Goal: Task Accomplishment & Management: Use online tool/utility

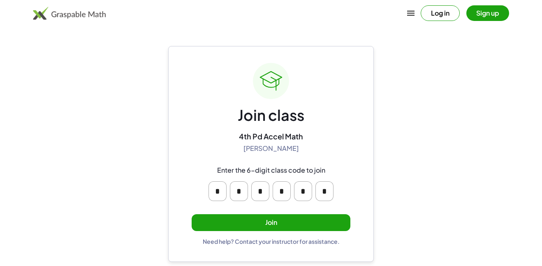
click at [255, 217] on button "Join" at bounding box center [271, 222] width 159 height 17
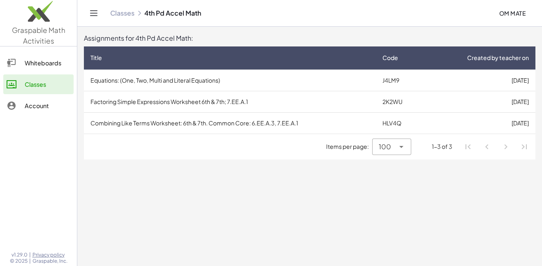
click at [392, 77] on td "J4LM9" at bounding box center [400, 79] width 49 height 21
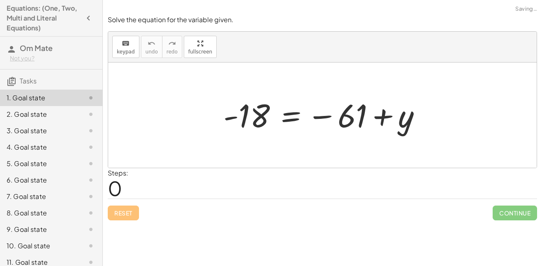
click at [119, 191] on span "0" at bounding box center [115, 188] width 14 height 25
click at [284, 97] on div at bounding box center [325, 115] width 213 height 41
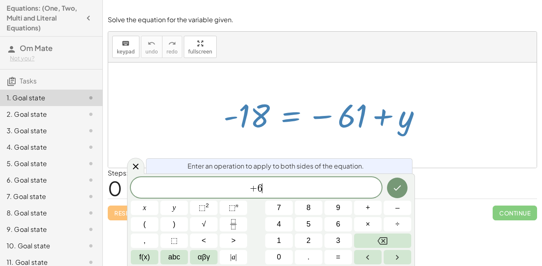
scroll to position [2, 0]
click at [402, 187] on button "Done" at bounding box center [397, 188] width 21 height 21
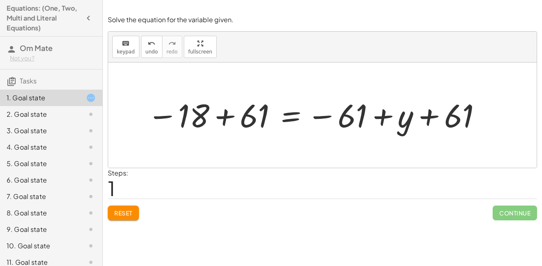
click at [266, 172] on div "Steps: 1" at bounding box center [322, 183] width 429 height 30
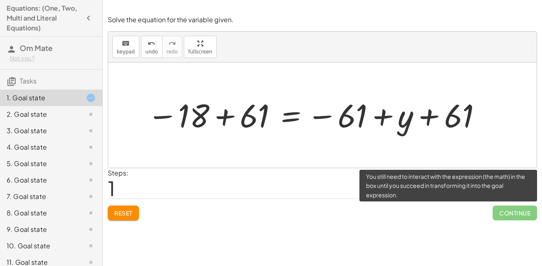
click at [515, 211] on span "Continue" at bounding box center [514, 213] width 44 height 15
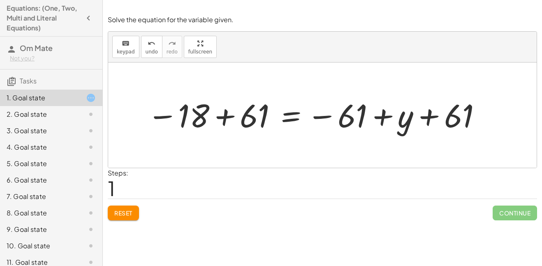
click at [392, 132] on div at bounding box center [314, 115] width 343 height 41
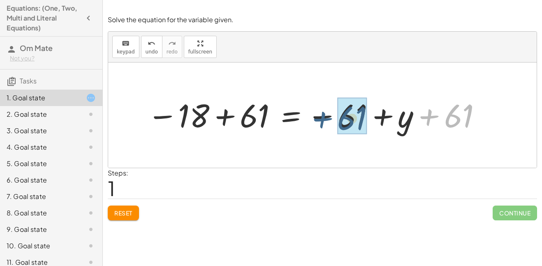
drag, startPoint x: 440, startPoint y: 119, endPoint x: 333, endPoint y: 122, distance: 106.9
click at [333, 122] on div at bounding box center [314, 115] width 343 height 41
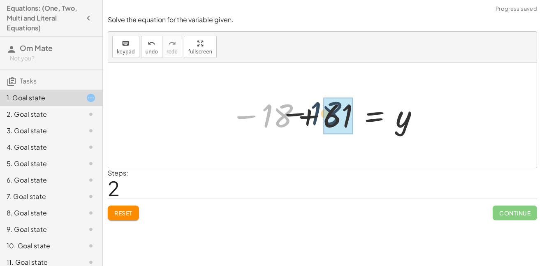
drag, startPoint x: 292, startPoint y: 115, endPoint x: 358, endPoint y: 113, distance: 66.6
click at [358, 113] on div at bounding box center [325, 115] width 197 height 41
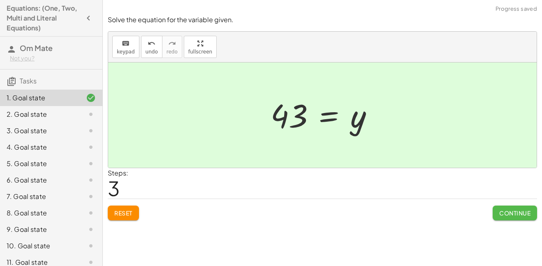
click at [509, 209] on span "Continue" at bounding box center [514, 212] width 31 height 7
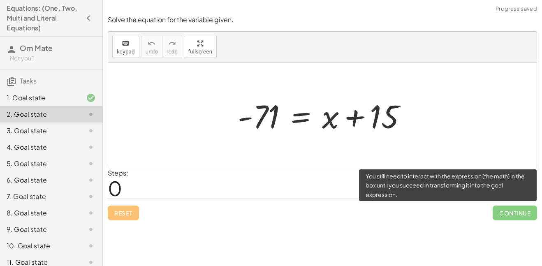
click at [517, 211] on span "Continue" at bounding box center [514, 213] width 44 height 15
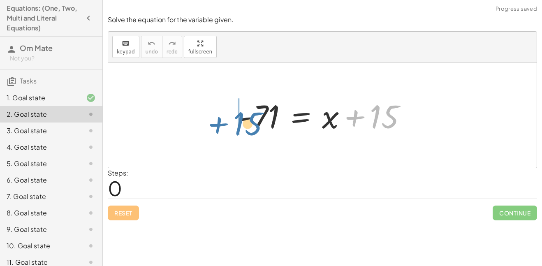
drag, startPoint x: 371, startPoint y: 120, endPoint x: 238, endPoint y: 126, distance: 132.5
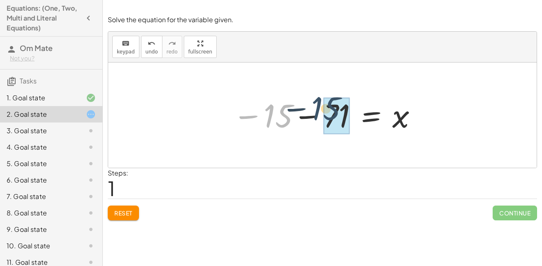
drag, startPoint x: 275, startPoint y: 125, endPoint x: 330, endPoint y: 118, distance: 54.7
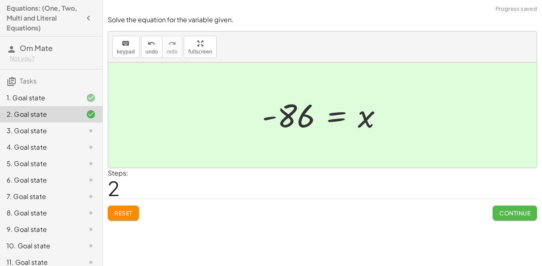
click at [512, 208] on button "Continue" at bounding box center [514, 213] width 44 height 15
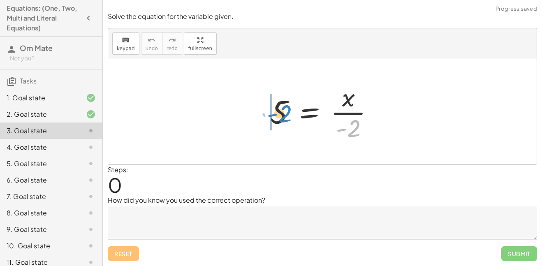
drag, startPoint x: 348, startPoint y: 127, endPoint x: 275, endPoint y: 113, distance: 74.4
click at [275, 113] on div at bounding box center [325, 111] width 118 height 63
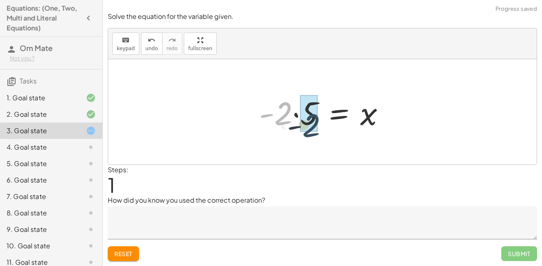
drag, startPoint x: 283, startPoint y: 101, endPoint x: 314, endPoint y: 109, distance: 31.6
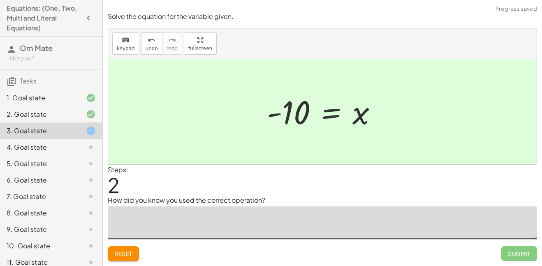
click at [222, 233] on textarea at bounding box center [322, 222] width 429 height 33
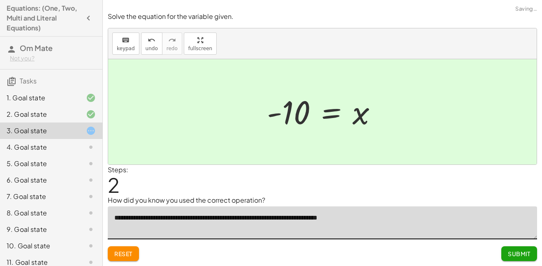
type textarea "**********"
click at [0, 0] on div "**********" at bounding box center [0, 0] width 0 height 0
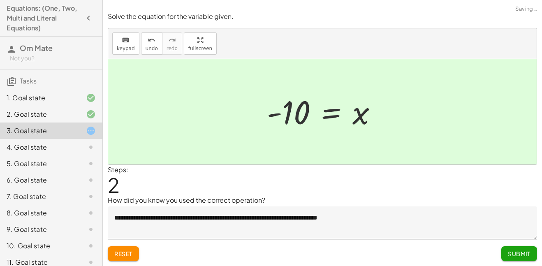
click at [533, 249] on button "Submit" at bounding box center [519, 253] width 36 height 15
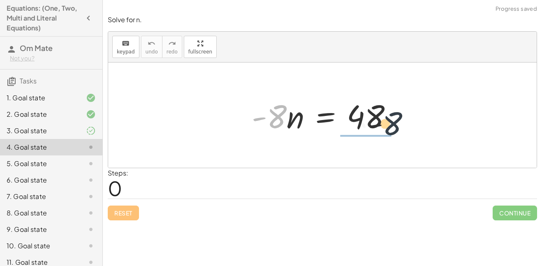
drag, startPoint x: 284, startPoint y: 121, endPoint x: 405, endPoint y: 128, distance: 120.2
click at [405, 128] on div "· - 8 · - 8 · n = 48" at bounding box center [322, 115] width 166 height 46
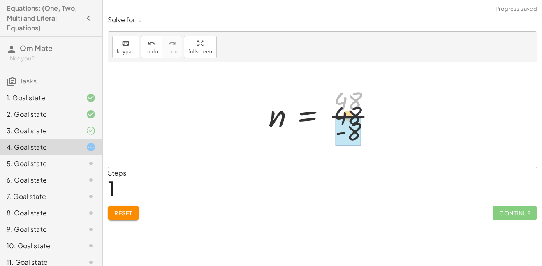
drag, startPoint x: 356, startPoint y: 107, endPoint x: 354, endPoint y: 137, distance: 30.1
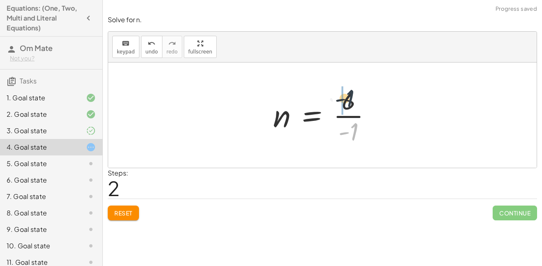
drag, startPoint x: 354, startPoint y: 137, endPoint x: 350, endPoint y: 104, distance: 33.9
click at [350, 104] on div at bounding box center [325, 114] width 113 height 63
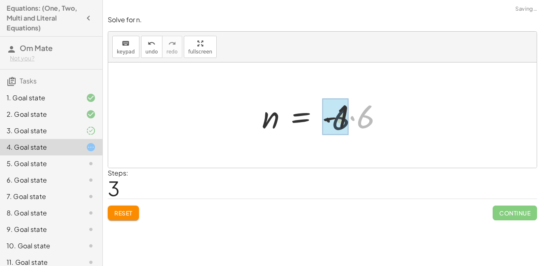
drag, startPoint x: 361, startPoint y: 124, endPoint x: 333, endPoint y: 127, distance: 27.2
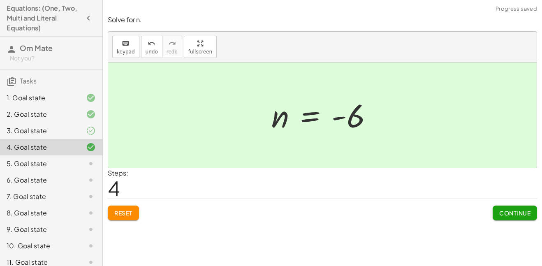
click at [529, 218] on button "Continue" at bounding box center [514, 213] width 44 height 15
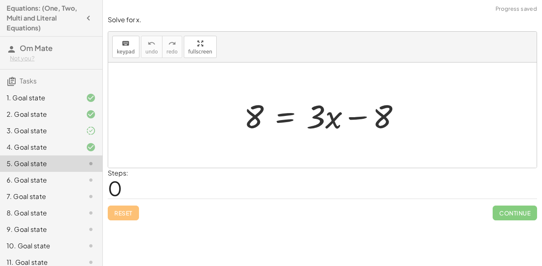
click at [70, 135] on div "3. Goal state" at bounding box center [40, 131] width 66 height 10
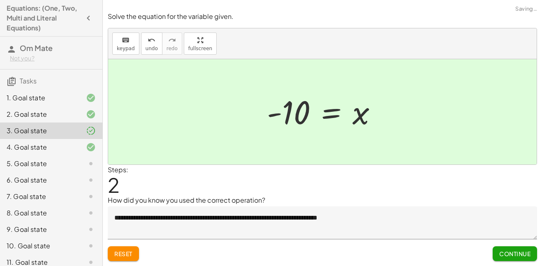
click at [529, 248] on button "Continue" at bounding box center [514, 253] width 44 height 15
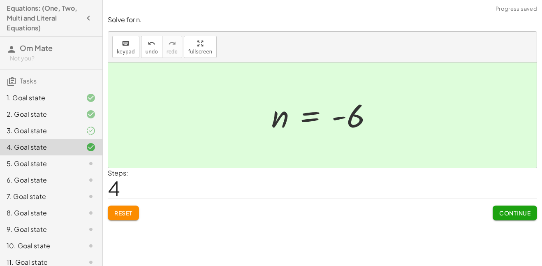
click at [0, 0] on div "Solve for n. keyboard keypad undo undo redo redo fullscreen · - 8 · n = 48 n = …" at bounding box center [0, 0] width 0 height 0
click at [513, 218] on button "Continue" at bounding box center [514, 213] width 44 height 15
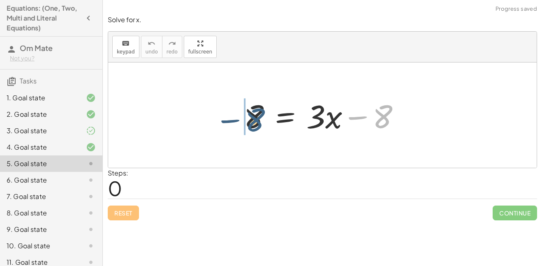
drag, startPoint x: 387, startPoint y: 124, endPoint x: 254, endPoint y: 129, distance: 132.9
click at [254, 129] on div at bounding box center [325, 115] width 171 height 42
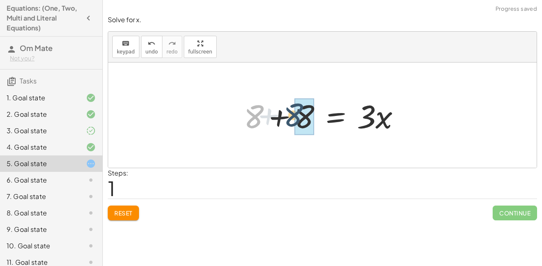
drag, startPoint x: 260, startPoint y: 123, endPoint x: 301, endPoint y: 122, distance: 41.1
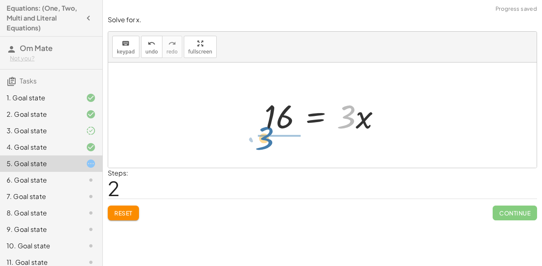
drag, startPoint x: 354, startPoint y: 124, endPoint x: 273, endPoint y: 145, distance: 83.7
click at [273, 145] on div "8 = + · 3 · x − 8 + 8 + 8 = · 3 · x · 3 = · 3 · x 16" at bounding box center [322, 114] width 428 height 105
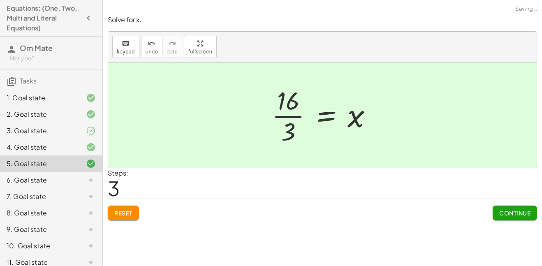
click at [525, 227] on div "**********" at bounding box center [322, 133] width 439 height 266
click at [0, 0] on div "Solve for x. keyboard keypad undo undo redo redo fullscreen 8 = + · 3 · x − 8 +…" at bounding box center [0, 0] width 0 height 0
click at [525, 220] on button "Continue" at bounding box center [514, 213] width 44 height 15
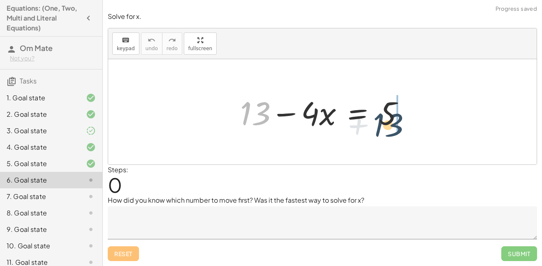
drag, startPoint x: 266, startPoint y: 111, endPoint x: 411, endPoint y: 119, distance: 145.3
click at [411, 119] on div at bounding box center [325, 112] width 179 height 42
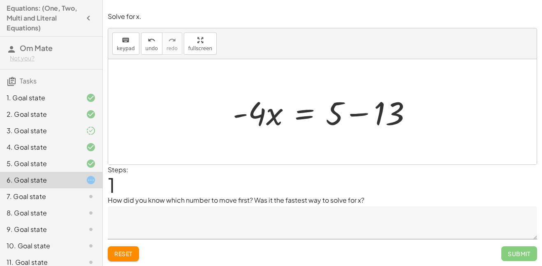
click at [201, 224] on textarea at bounding box center [322, 222] width 429 height 33
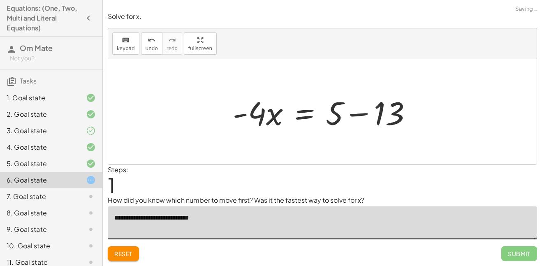
click at [190, 221] on textarea "**********" at bounding box center [322, 222] width 429 height 33
click at [118, 222] on textarea "**********" at bounding box center [322, 222] width 429 height 33
click at [297, 224] on textarea "**********" at bounding box center [322, 222] width 429 height 33
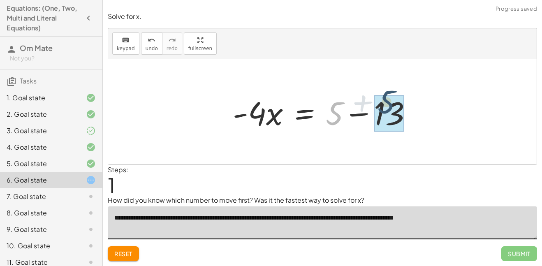
drag, startPoint x: 334, startPoint y: 121, endPoint x: 384, endPoint y: 113, distance: 50.4
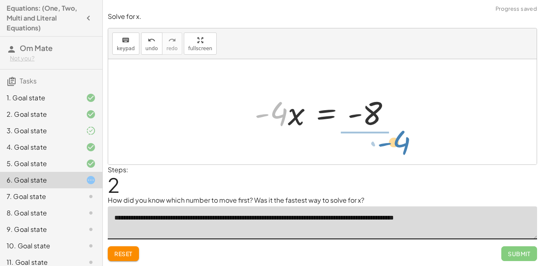
drag, startPoint x: 278, startPoint y: 119, endPoint x: 394, endPoint y: 148, distance: 119.0
click at [394, 148] on div "+ 13 − · 4 · x = 5 · - 4 · x = + 5 − 13 · - 4 · x · 4 · x = - - 8" at bounding box center [322, 111] width 428 height 105
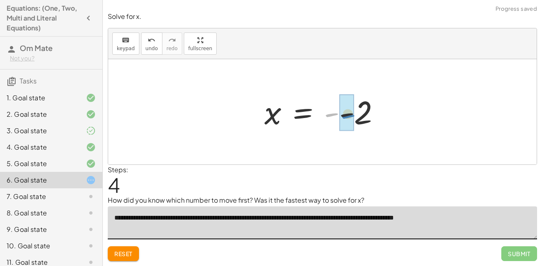
drag, startPoint x: 334, startPoint y: 113, endPoint x: 351, endPoint y: 115, distance: 17.3
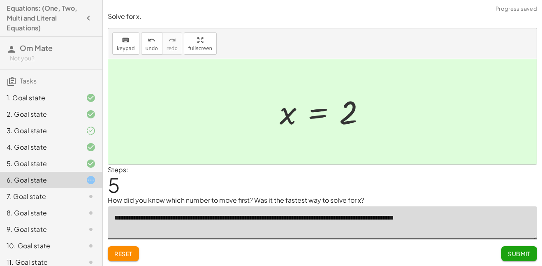
type textarea "**********"
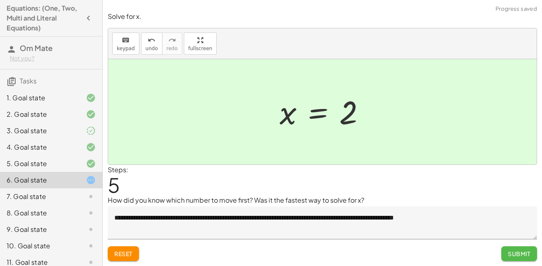
click at [512, 259] on button "Submit" at bounding box center [519, 253] width 36 height 15
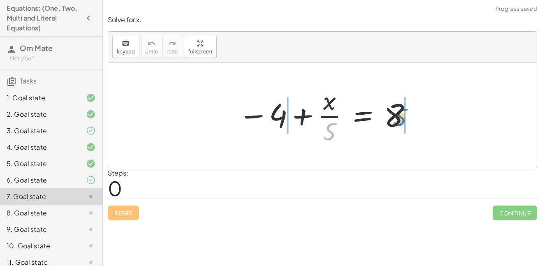
drag, startPoint x: 334, startPoint y: 136, endPoint x: 405, endPoint y: 121, distance: 72.6
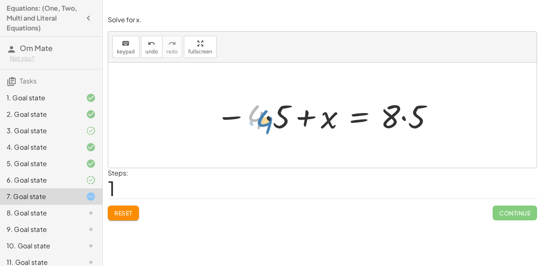
drag, startPoint x: 252, startPoint y: 120, endPoint x: 267, endPoint y: 124, distance: 15.0
click at [267, 124] on div at bounding box center [325, 115] width 227 height 42
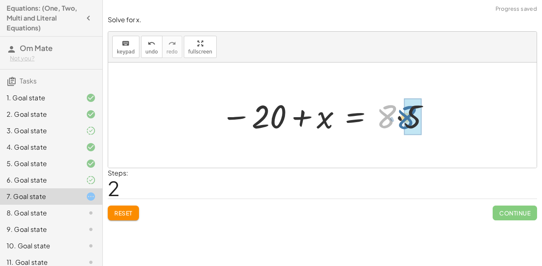
drag, startPoint x: 392, startPoint y: 127, endPoint x: 410, endPoint y: 128, distance: 17.7
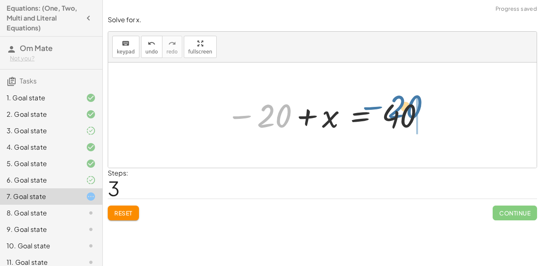
drag, startPoint x: 271, startPoint y: 124, endPoint x: 400, endPoint y: 117, distance: 128.9
click at [400, 117] on div at bounding box center [325, 115] width 207 height 41
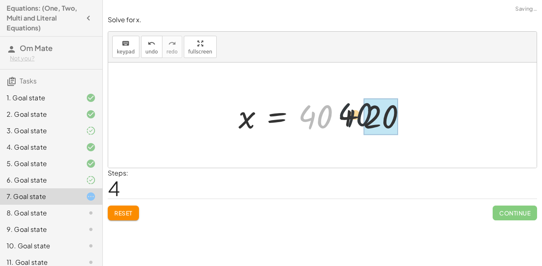
drag, startPoint x: 324, startPoint y: 122, endPoint x: 377, endPoint y: 121, distance: 53.0
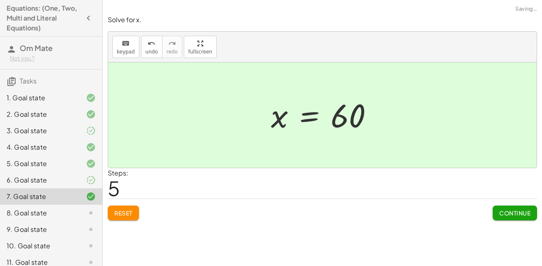
click at [511, 211] on span "Continue" at bounding box center [514, 212] width 31 height 7
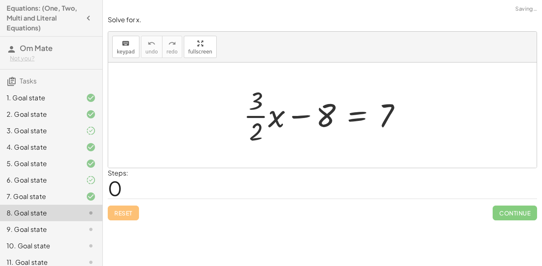
click at [88, 181] on icon at bounding box center [91, 180] width 10 height 10
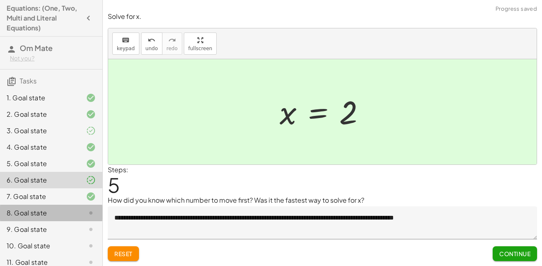
click at [70, 238] on div "8. Goal state" at bounding box center [51, 246] width 102 height 16
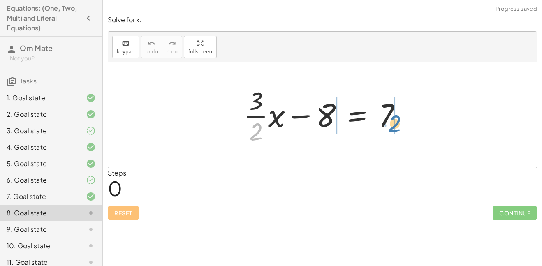
drag, startPoint x: 254, startPoint y: 125, endPoint x: 392, endPoint y: 117, distance: 138.8
click at [392, 117] on div at bounding box center [325, 114] width 173 height 63
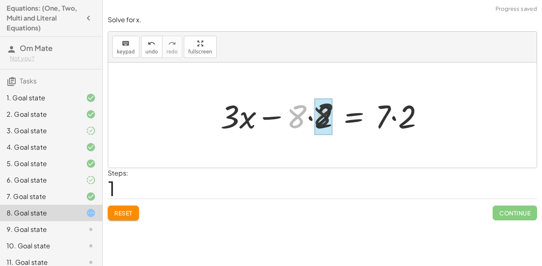
drag, startPoint x: 301, startPoint y: 121, endPoint x: 328, endPoint y: 121, distance: 27.1
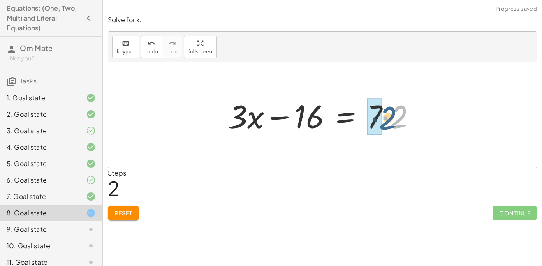
drag, startPoint x: 396, startPoint y: 113, endPoint x: 374, endPoint y: 115, distance: 21.8
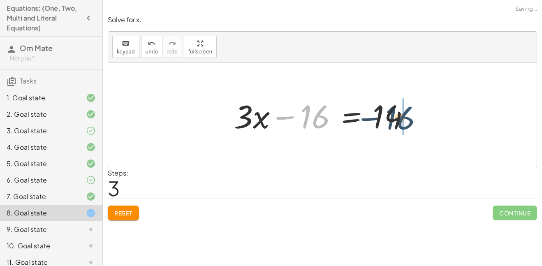
drag, startPoint x: 307, startPoint y: 119, endPoint x: 394, endPoint y: 120, distance: 86.8
click at [394, 120] on div at bounding box center [325, 115] width 191 height 42
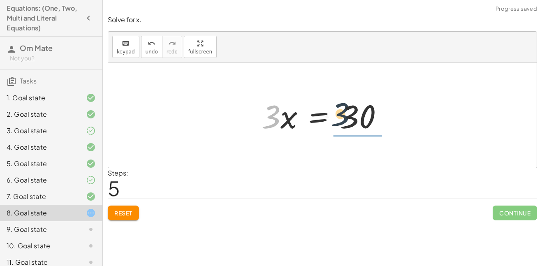
drag, startPoint x: 252, startPoint y: 122, endPoint x: 333, endPoint y: 120, distance: 81.0
click at [333, 120] on div at bounding box center [325, 115] width 136 height 42
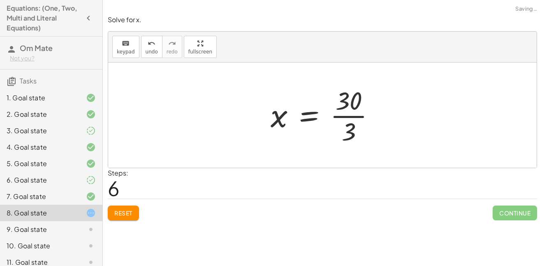
drag, startPoint x: 358, startPoint y: 82, endPoint x: 356, endPoint y: 89, distance: 6.8
click at [356, 89] on div "+ · · 3 · 2 · x − 8 = 7 + · 3 · x − · 8 · 2 = · 7 · 2 + · 3 · x − 16 = · 7 · 2 …" at bounding box center [322, 114] width 129 height 67
drag, startPoint x: 351, startPoint y: 97, endPoint x: 348, endPoint y: 118, distance: 20.9
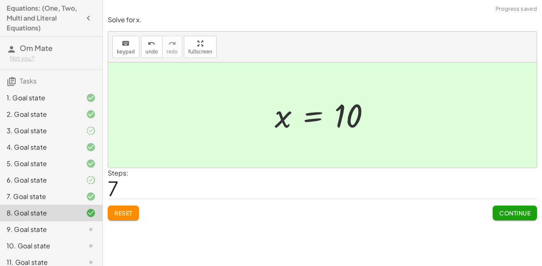
click at [511, 210] on span "Continue" at bounding box center [514, 212] width 31 height 7
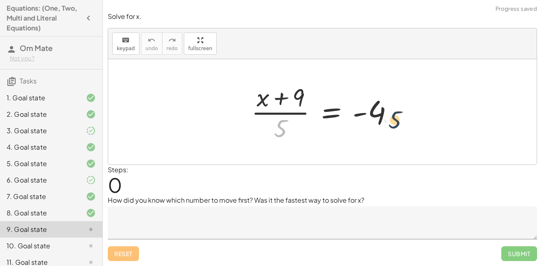
drag, startPoint x: 273, startPoint y: 131, endPoint x: 408, endPoint y: 123, distance: 134.7
click at [408, 123] on div "· 5 · ( + x + 9 ) · 5 = - 4" at bounding box center [322, 111] width 428 height 105
drag, startPoint x: 284, startPoint y: 132, endPoint x: 402, endPoint y: 119, distance: 118.2
click at [402, 119] on div at bounding box center [325, 111] width 157 height 63
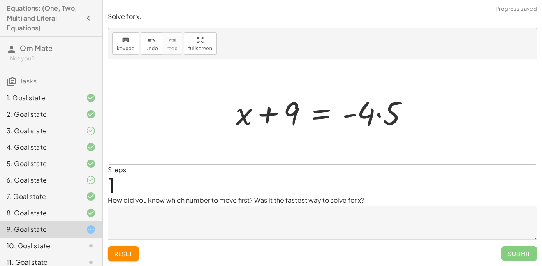
click at [316, 213] on textarea at bounding box center [322, 222] width 429 height 33
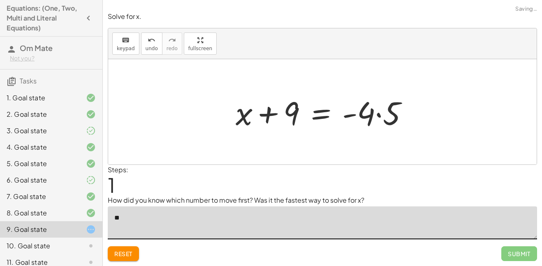
type textarea "*"
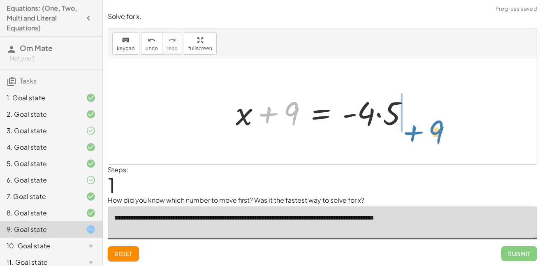
drag, startPoint x: 275, startPoint y: 125, endPoint x: 420, endPoint y: 143, distance: 145.8
click at [420, 143] on div "· ( + x + 9 ) · 5 = - 4 + 9 + x + 9 · 5 = - 4 ·" at bounding box center [322, 111] width 428 height 105
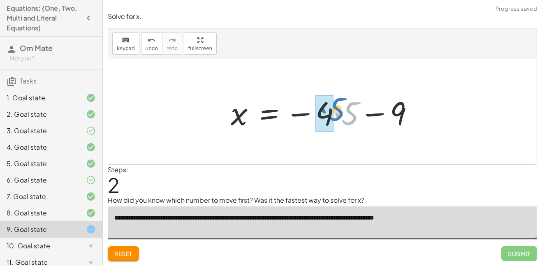
drag, startPoint x: 353, startPoint y: 107, endPoint x: 335, endPoint y: 102, distance: 19.4
click at [335, 102] on div at bounding box center [326, 112] width 198 height 42
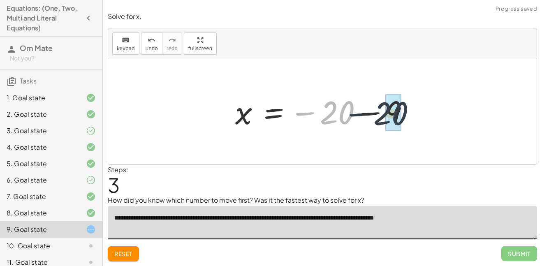
drag, startPoint x: 330, startPoint y: 105, endPoint x: 390, endPoint y: 107, distance: 60.1
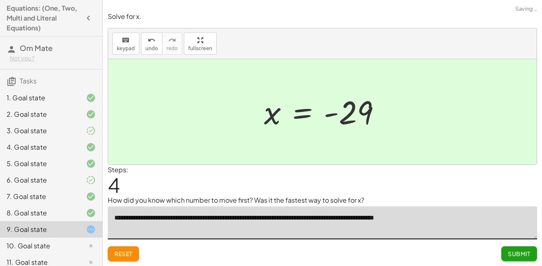
type textarea "**********"
click at [529, 252] on span "Submit" at bounding box center [519, 253] width 23 height 7
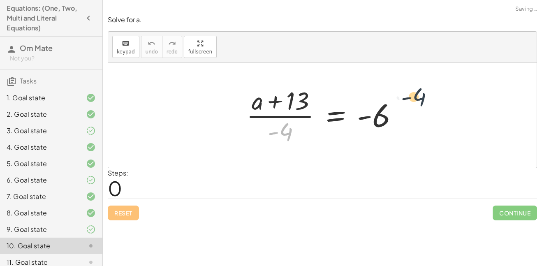
drag, startPoint x: 284, startPoint y: 146, endPoint x: 421, endPoint y: 111, distance: 140.6
click at [421, 111] on div "· - 4 · ( + a + 13 ) · - 4 = - 6" at bounding box center [322, 114] width 428 height 105
drag, startPoint x: 277, startPoint y: 131, endPoint x: 295, endPoint y: 125, distance: 18.3
click at [295, 125] on div at bounding box center [325, 114] width 166 height 63
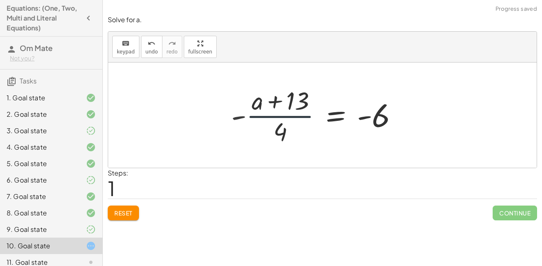
drag, startPoint x: 295, startPoint y: 115, endPoint x: 295, endPoint y: 120, distance: 4.9
click at [295, 120] on div at bounding box center [318, 114] width 182 height 63
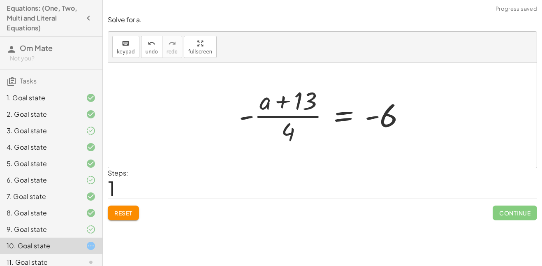
click at [0, 0] on div "Solve for a. keyboard keypad undo undo redo redo fullscreen · ( + a + 13 ) · - …" at bounding box center [0, 0] width 0 height 0
click at [126, 216] on span "Reset" at bounding box center [123, 212] width 18 height 7
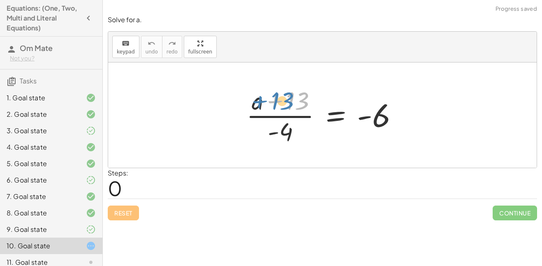
drag, startPoint x: 309, startPoint y: 109, endPoint x: 291, endPoint y: 106, distance: 17.8
click at [291, 106] on div at bounding box center [325, 114] width 166 height 63
drag, startPoint x: 283, startPoint y: 129, endPoint x: 407, endPoint y: 112, distance: 125.4
click at [407, 112] on div at bounding box center [325, 114] width 166 height 63
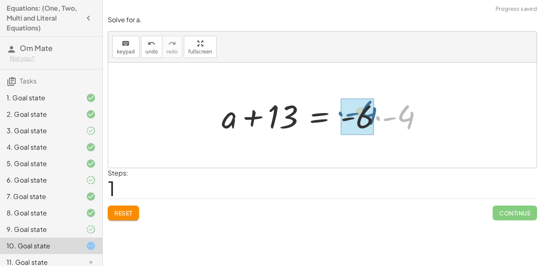
drag, startPoint x: 379, startPoint y: 123, endPoint x: 330, endPoint y: 116, distance: 49.4
click at [330, 116] on div at bounding box center [325, 115] width 216 height 42
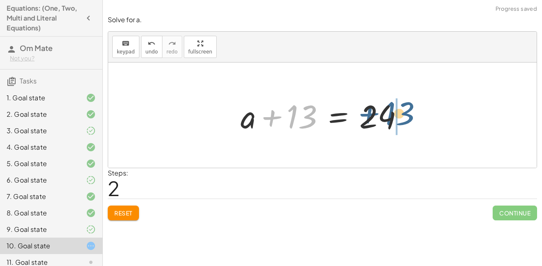
drag, startPoint x: 294, startPoint y: 125, endPoint x: 383, endPoint y: 123, distance: 88.8
click at [383, 123] on div at bounding box center [325, 115] width 178 height 42
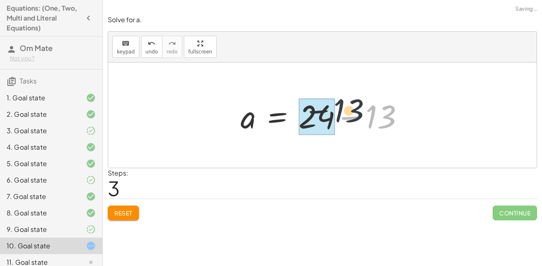
drag, startPoint x: 366, startPoint y: 125, endPoint x: 315, endPoint y: 118, distance: 51.5
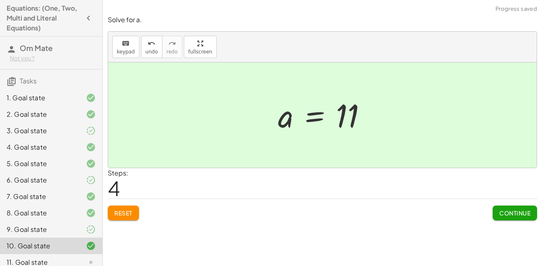
click at [495, 211] on button "Continue" at bounding box center [514, 213] width 44 height 15
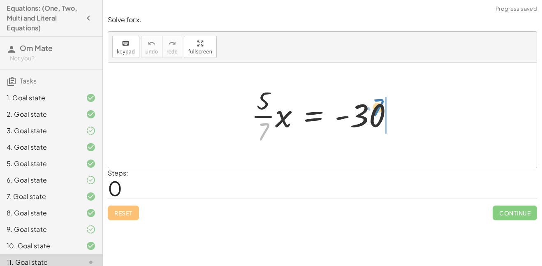
drag, startPoint x: 261, startPoint y: 132, endPoint x: 370, endPoint y: 99, distance: 113.3
click at [370, 99] on div at bounding box center [325, 114] width 157 height 63
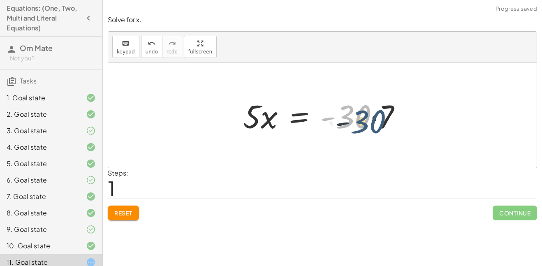
drag, startPoint x: 369, startPoint y: 110, endPoint x: 384, endPoint y: 115, distance: 16.0
click at [384, 115] on div at bounding box center [325, 115] width 173 height 42
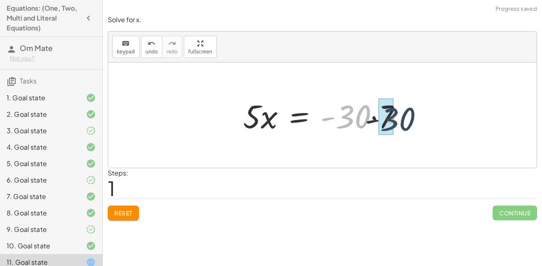
drag, startPoint x: 362, startPoint y: 119, endPoint x: 399, endPoint y: 118, distance: 37.4
click at [399, 118] on div at bounding box center [325, 115] width 173 height 42
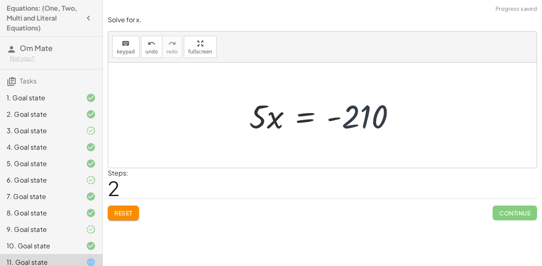
click at [344, 125] on div at bounding box center [325, 115] width 161 height 42
drag, startPoint x: 259, startPoint y: 117, endPoint x: 382, endPoint y: 115, distance: 122.5
click at [382, 115] on div at bounding box center [325, 115] width 161 height 42
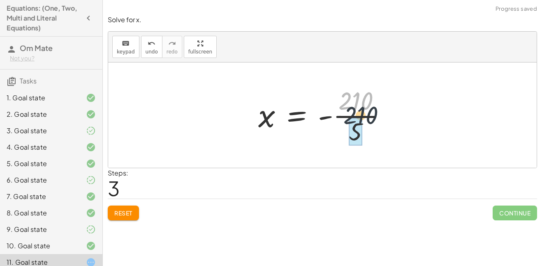
drag, startPoint x: 349, startPoint y: 97, endPoint x: 354, endPoint y: 123, distance: 26.7
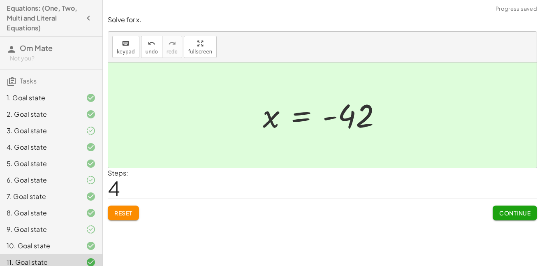
click at [505, 215] on span "Continue" at bounding box center [514, 212] width 31 height 7
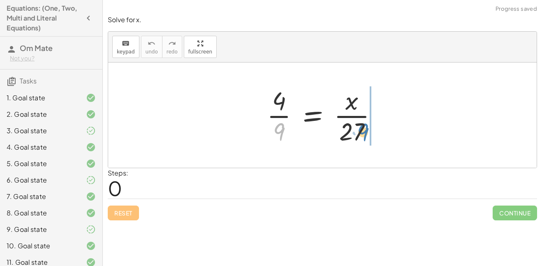
drag, startPoint x: 277, startPoint y: 127, endPoint x: 362, endPoint y: 127, distance: 84.7
click at [362, 127] on div at bounding box center [325, 114] width 125 height 63
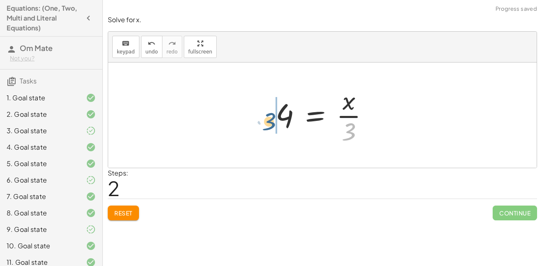
drag, startPoint x: 348, startPoint y: 127, endPoint x: 265, endPoint y: 116, distance: 83.8
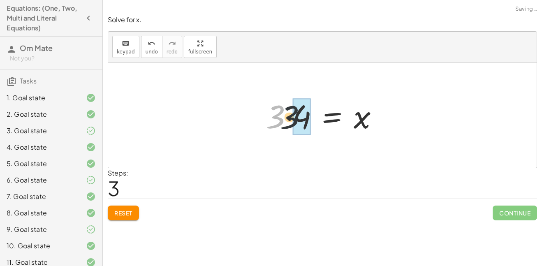
drag, startPoint x: 265, startPoint y: 120, endPoint x: 301, endPoint y: 120, distance: 35.8
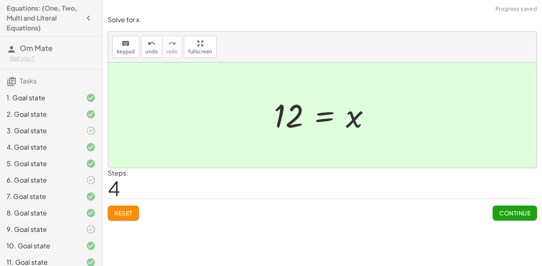
click at [501, 211] on span "Continue" at bounding box center [514, 212] width 31 height 7
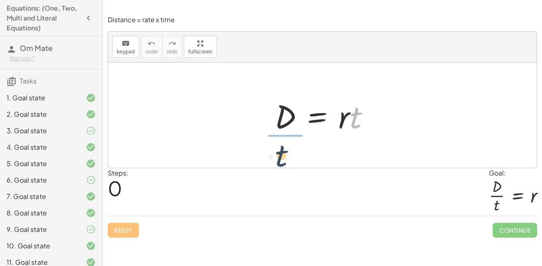
drag, startPoint x: 351, startPoint y: 123, endPoint x: 268, endPoint y: 150, distance: 87.1
click at [268, 150] on div "· t D = · r · t" at bounding box center [322, 114] width 428 height 105
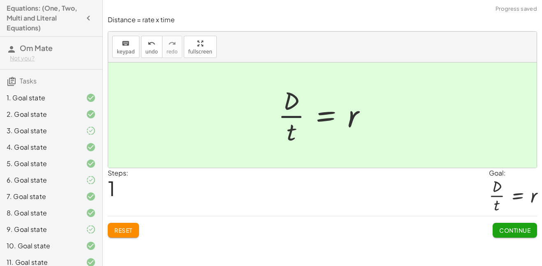
click at [528, 237] on button "Continue" at bounding box center [514, 230] width 44 height 15
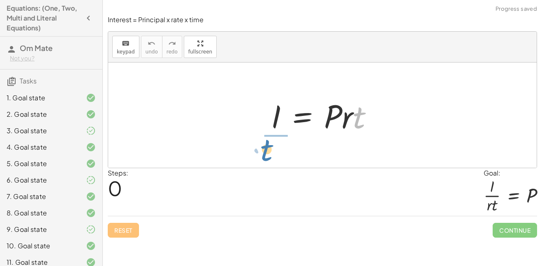
drag, startPoint x: 356, startPoint y: 117, endPoint x: 264, endPoint y: 150, distance: 97.4
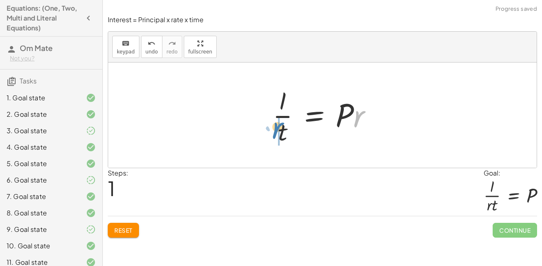
drag, startPoint x: 345, startPoint y: 125, endPoint x: 266, endPoint y: 137, distance: 80.4
click at [266, 137] on div "I = · P · r · t · r I = · P · r · t ·" at bounding box center [322, 114] width 125 height 67
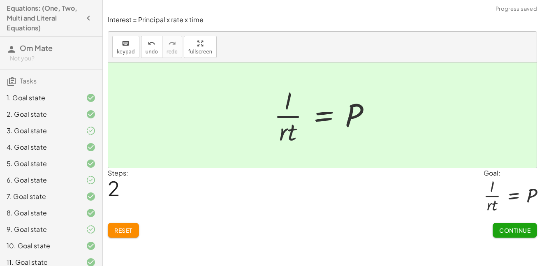
click at [509, 233] on span "Continue" at bounding box center [514, 230] width 31 height 7
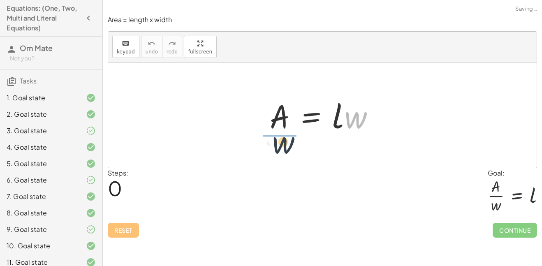
drag, startPoint x: 365, startPoint y: 121, endPoint x: 287, endPoint y: 147, distance: 82.2
click at [287, 147] on div "· w A = · l · w" at bounding box center [322, 114] width 428 height 105
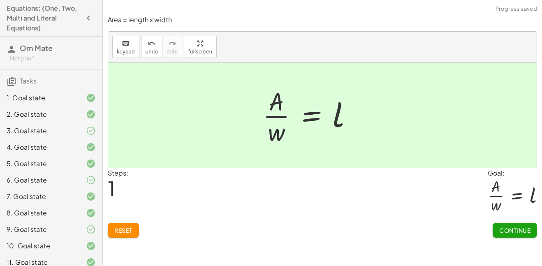
click at [501, 235] on button "Continue" at bounding box center [514, 230] width 44 height 15
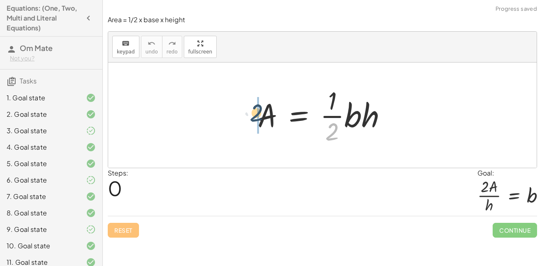
drag, startPoint x: 340, startPoint y: 127, endPoint x: 264, endPoint y: 107, distance: 78.9
click at [264, 107] on div at bounding box center [325, 114] width 144 height 63
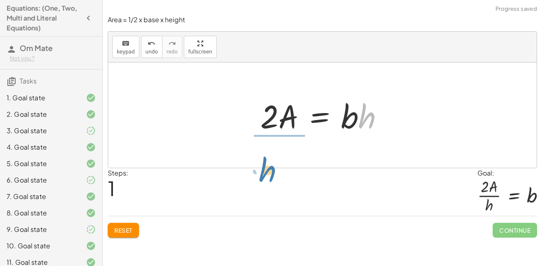
drag, startPoint x: 362, startPoint y: 114, endPoint x: 285, endPoint y: 144, distance: 82.3
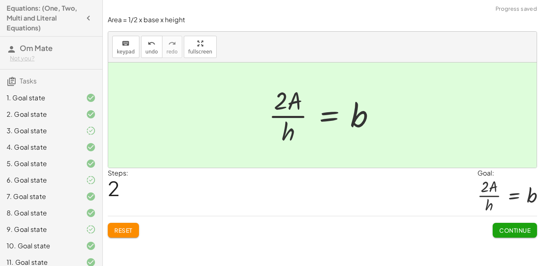
click at [519, 228] on span "Continue" at bounding box center [514, 230] width 31 height 7
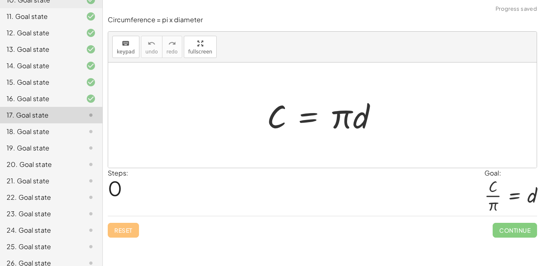
scroll to position [254, 0]
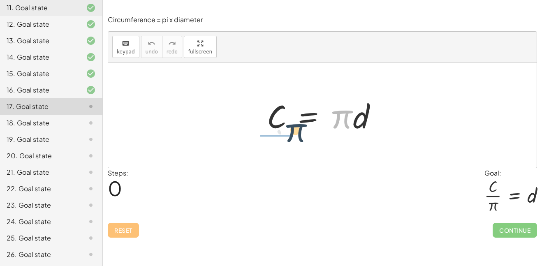
drag, startPoint x: 343, startPoint y: 118, endPoint x: 289, endPoint y: 132, distance: 56.1
click at [289, 132] on div at bounding box center [325, 115] width 125 height 42
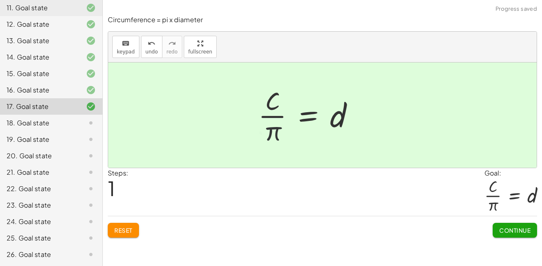
click at [0, 0] on div "Circumference = pi x diameter keyboard keypad undo undo redo redo fullscreen · …" at bounding box center [0, 0] width 0 height 0
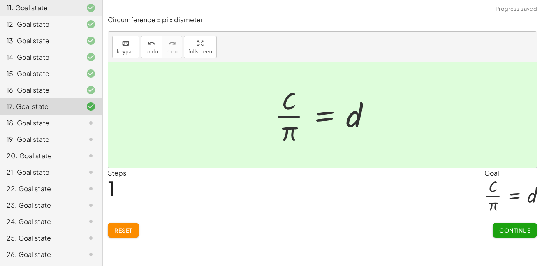
click at [521, 233] on span "Continue" at bounding box center [514, 230] width 31 height 7
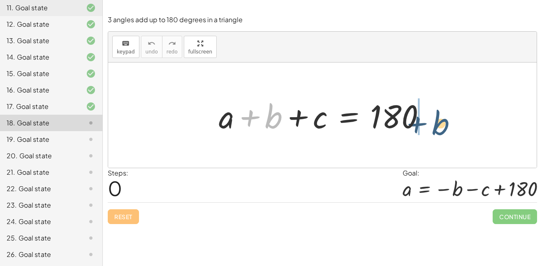
drag, startPoint x: 270, startPoint y: 125, endPoint x: 435, endPoint y: 124, distance: 164.8
click at [435, 124] on div at bounding box center [326, 115] width 222 height 42
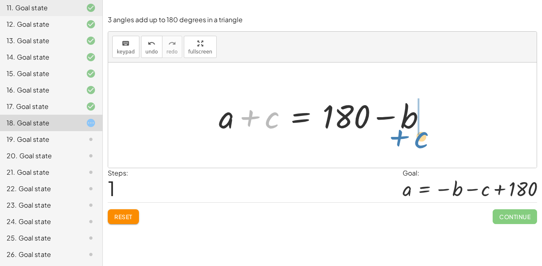
drag, startPoint x: 259, startPoint y: 120, endPoint x: 409, endPoint y: 139, distance: 150.4
click at [409, 139] on div "+ a + b + c = 180 + c + a b + c = 180 + −" at bounding box center [322, 114] width 428 height 105
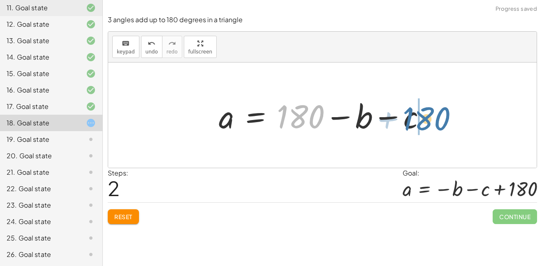
drag, startPoint x: 308, startPoint y: 124, endPoint x: 437, endPoint y: 126, distance: 128.7
click at [437, 126] on div "+ a + b + c = 180 + a + c = + 180 − b + 180 a b c = 180 + − −" at bounding box center [322, 115] width 232 height 46
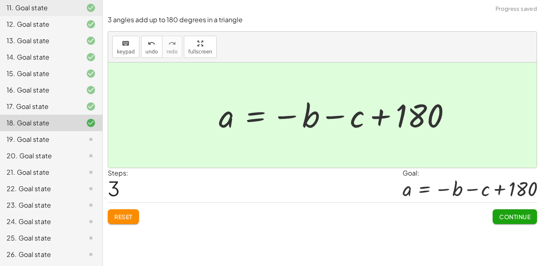
click at [0, 0] on div "3 angles add up to 180 degrees in a triangle keyboard keypad undo undo redo red…" at bounding box center [0, 0] width 0 height 0
click at [510, 209] on button "Continue" at bounding box center [514, 216] width 44 height 15
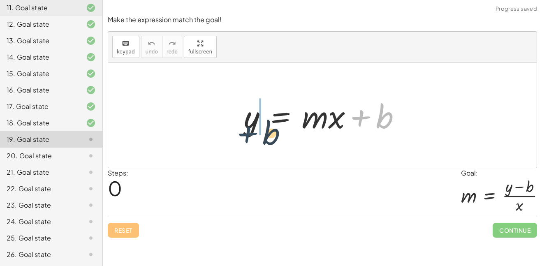
drag, startPoint x: 374, startPoint y: 119, endPoint x: 262, endPoint y: 135, distance: 113.0
click at [262, 135] on div at bounding box center [326, 115] width 172 height 42
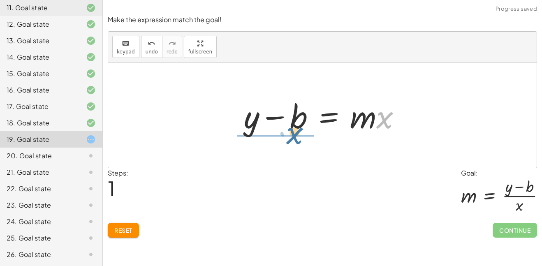
drag, startPoint x: 384, startPoint y: 121, endPoint x: 290, endPoint y: 137, distance: 94.8
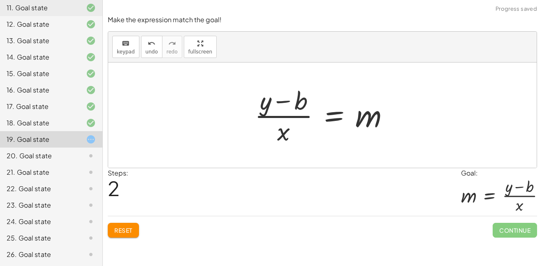
click at [503, 245] on div "**********" at bounding box center [322, 133] width 439 height 266
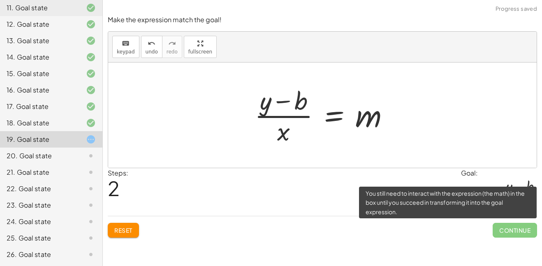
click at [511, 233] on span "Continue" at bounding box center [514, 230] width 44 height 15
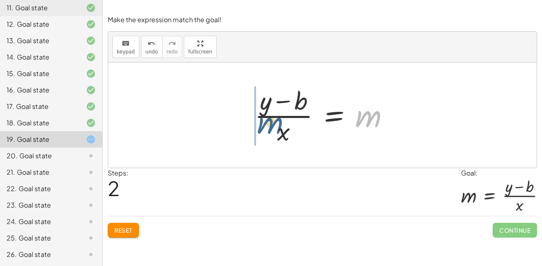
drag, startPoint x: 357, startPoint y: 121, endPoint x: 248, endPoint y: 129, distance: 109.2
click at [248, 129] on div "y = + · m · x + b + y − b = · m · x m y = m · x b + − · ( )" at bounding box center [322, 114] width 160 height 67
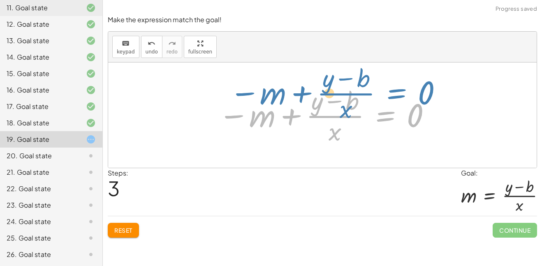
drag, startPoint x: 393, startPoint y: 117, endPoint x: 412, endPoint y: 94, distance: 29.2
click at [412, 94] on div at bounding box center [325, 114] width 222 height 63
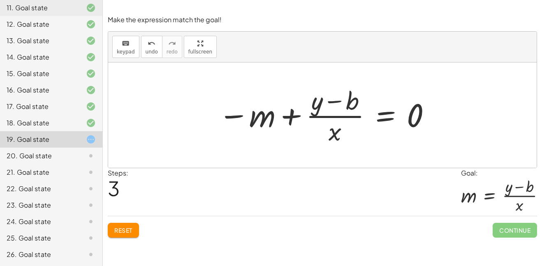
click at [123, 236] on button "Reset" at bounding box center [123, 230] width 31 height 15
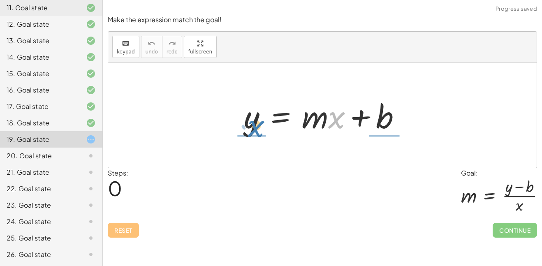
drag, startPoint x: 336, startPoint y: 119, endPoint x: 255, endPoint y: 131, distance: 81.9
click at [255, 131] on div at bounding box center [326, 115] width 172 height 42
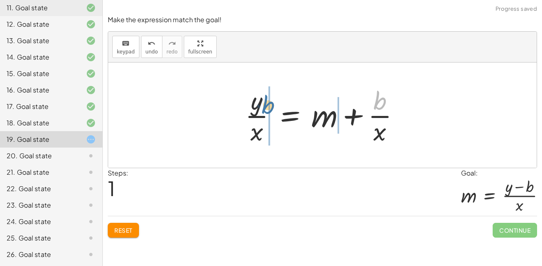
drag, startPoint x: 376, startPoint y: 106, endPoint x: 264, endPoint y: 110, distance: 111.9
click at [264, 110] on div at bounding box center [325, 114] width 169 height 63
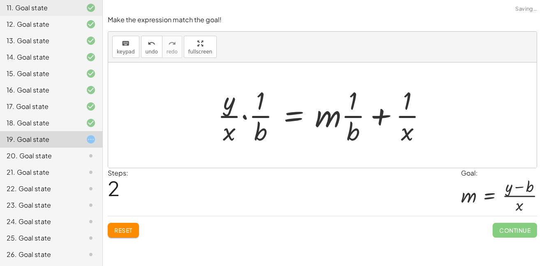
click at [117, 231] on span "Reset" at bounding box center [123, 230] width 18 height 7
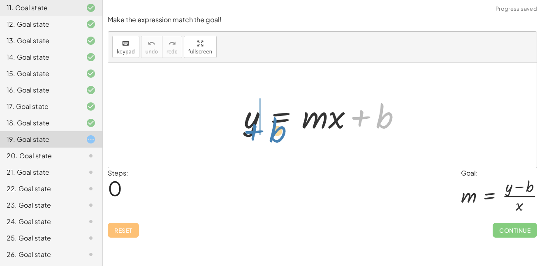
drag, startPoint x: 377, startPoint y: 111, endPoint x: 272, endPoint y: 125, distance: 106.1
click at [272, 125] on div at bounding box center [326, 115] width 172 height 42
drag, startPoint x: 398, startPoint y: 125, endPoint x: 384, endPoint y: 117, distance: 15.8
click at [384, 117] on div at bounding box center [326, 115] width 172 height 42
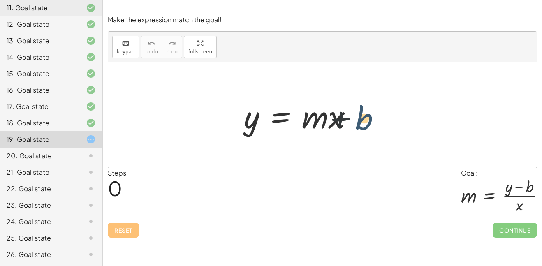
drag, startPoint x: 384, startPoint y: 117, endPoint x: 359, endPoint y: 119, distance: 25.2
click at [359, 119] on div at bounding box center [326, 115] width 172 height 42
drag, startPoint x: 359, startPoint y: 119, endPoint x: 243, endPoint y: 127, distance: 117.0
click at [243, 127] on div at bounding box center [326, 115] width 172 height 42
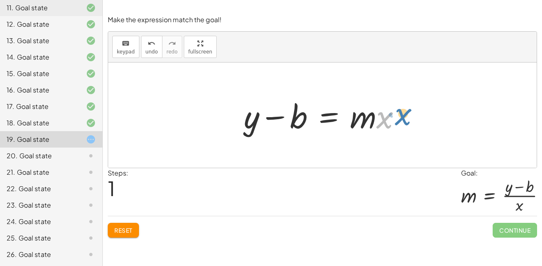
drag, startPoint x: 388, startPoint y: 121, endPoint x: 396, endPoint y: 119, distance: 9.0
click at [396, 119] on div at bounding box center [326, 115] width 172 height 42
drag, startPoint x: 254, startPoint y: 121, endPoint x: 415, endPoint y: 118, distance: 160.3
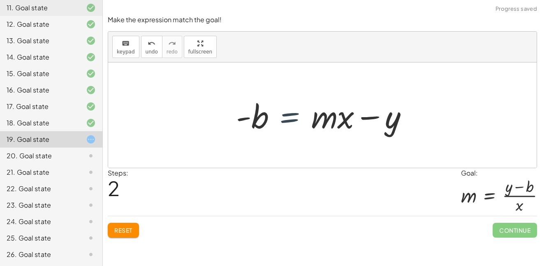
click at [295, 125] on div at bounding box center [325, 115] width 187 height 42
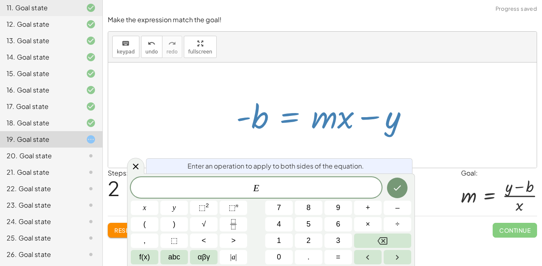
click at [269, 122] on div at bounding box center [325, 115] width 187 height 42
drag, startPoint x: 261, startPoint y: 119, endPoint x: 366, endPoint y: 136, distance: 106.6
click at [366, 136] on div at bounding box center [325, 115] width 187 height 42
click at [380, 236] on icon "Backspace" at bounding box center [382, 241] width 10 height 10
click at [442, 230] on div "Reset Continue" at bounding box center [322, 227] width 429 height 22
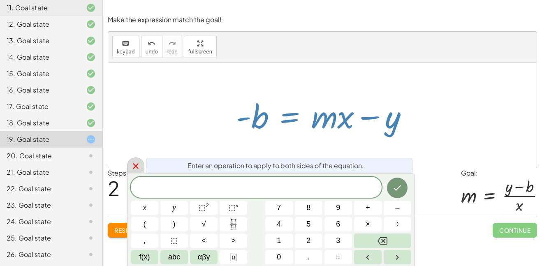
click at [137, 168] on icon at bounding box center [136, 166] width 6 height 6
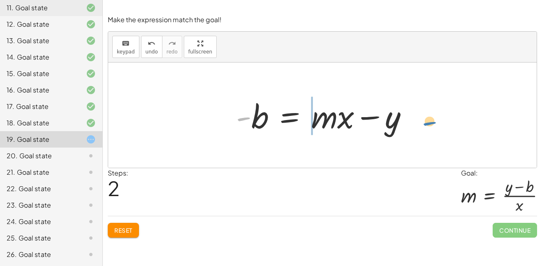
drag, startPoint x: 250, startPoint y: 127, endPoint x: 434, endPoint y: 131, distance: 184.6
click at [434, 131] on div "y = + · m · x + b + y − b = · m · x - y = · m · x b - + −" at bounding box center [322, 114] width 428 height 105
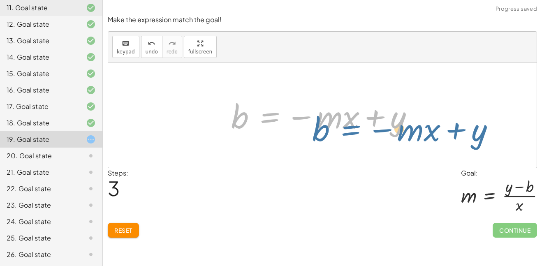
drag, startPoint x: 251, startPoint y: 121, endPoint x: 310, endPoint y: 127, distance: 59.8
click at [310, 127] on div at bounding box center [325, 115] width 197 height 42
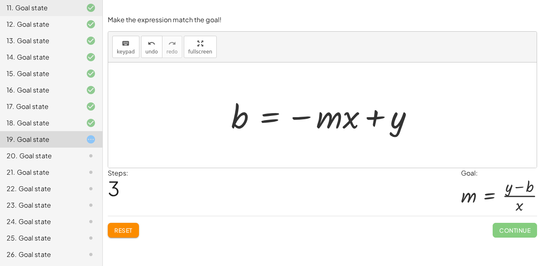
click at [133, 232] on button "Reset" at bounding box center [123, 230] width 31 height 15
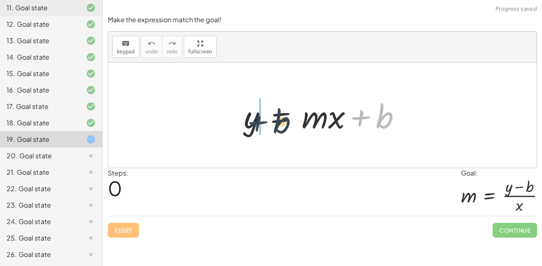
drag, startPoint x: 369, startPoint y: 122, endPoint x: 261, endPoint y: 126, distance: 108.6
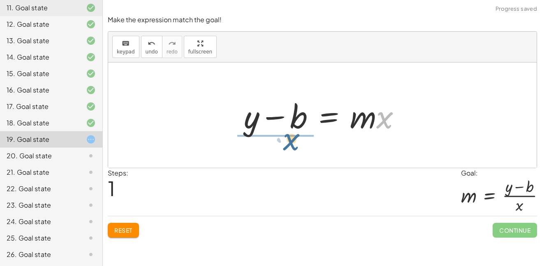
drag, startPoint x: 341, startPoint y: 123, endPoint x: 243, endPoint y: 145, distance: 100.7
click at [243, 145] on div "y = + · m · x + b · x y = · m · x b + −" at bounding box center [322, 114] width 428 height 105
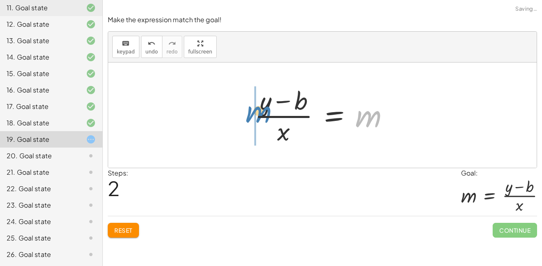
drag, startPoint x: 365, startPoint y: 125, endPoint x: 254, endPoint y: 121, distance: 111.1
click at [254, 121] on div at bounding box center [325, 114] width 150 height 63
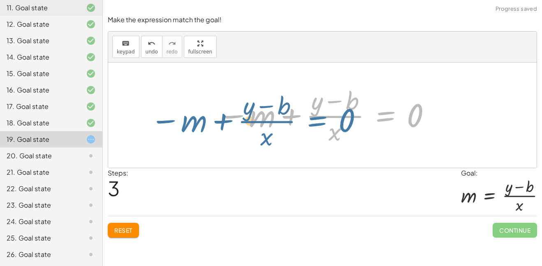
drag, startPoint x: 389, startPoint y: 115, endPoint x: 291, endPoint y: 123, distance: 97.7
click at [291, 123] on div at bounding box center [325, 114] width 222 height 63
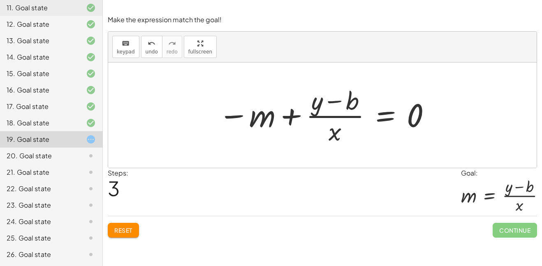
click at [118, 227] on span "Reset" at bounding box center [123, 230] width 18 height 7
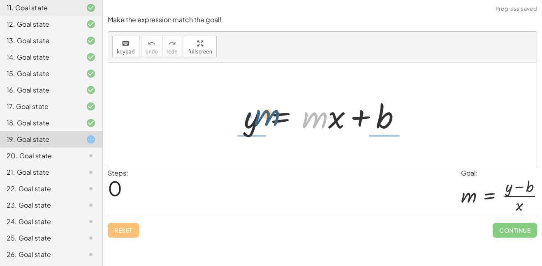
drag, startPoint x: 325, startPoint y: 125, endPoint x: 275, endPoint y: 120, distance: 49.5
click at [275, 120] on div at bounding box center [326, 115] width 172 height 42
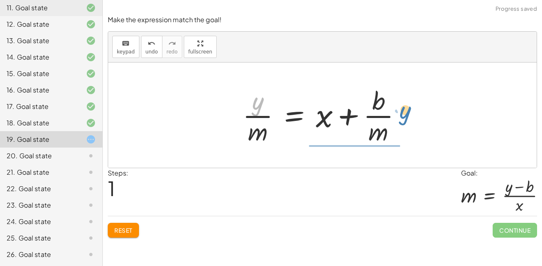
drag, startPoint x: 244, startPoint y: 106, endPoint x: 394, endPoint y: 113, distance: 150.6
click at [394, 113] on div at bounding box center [324, 114] width 173 height 63
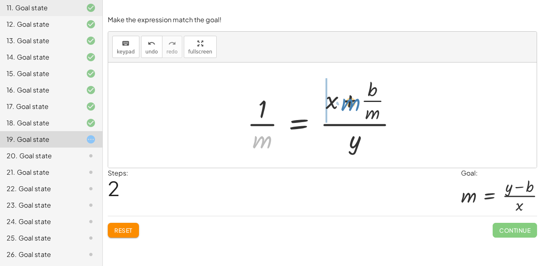
drag, startPoint x: 251, startPoint y: 139, endPoint x: 339, endPoint y: 102, distance: 95.4
click at [339, 102] on div at bounding box center [325, 115] width 165 height 79
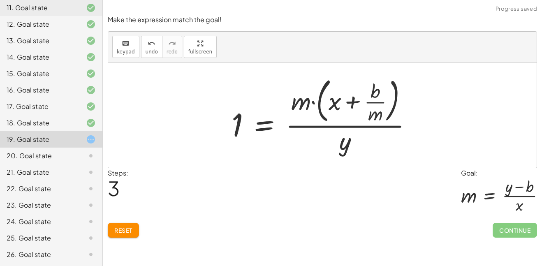
click at [116, 232] on span "Reset" at bounding box center [123, 230] width 18 height 7
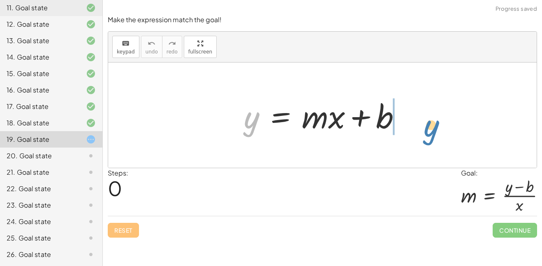
drag, startPoint x: 249, startPoint y: 122, endPoint x: 423, endPoint y: 128, distance: 174.4
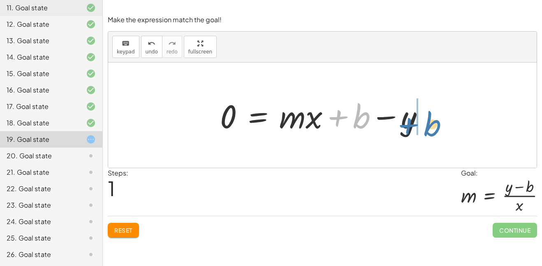
drag, startPoint x: 361, startPoint y: 121, endPoint x: 431, endPoint y: 129, distance: 71.1
click at [431, 129] on div at bounding box center [325, 115] width 219 height 42
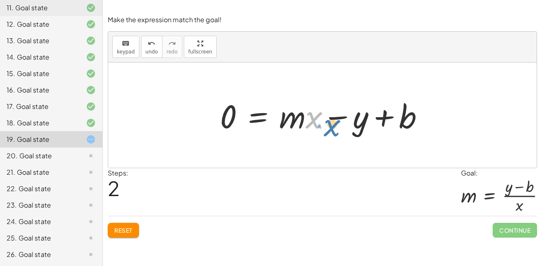
drag, startPoint x: 317, startPoint y: 122, endPoint x: 336, endPoint y: 129, distance: 20.2
click at [336, 129] on div at bounding box center [325, 115] width 219 height 42
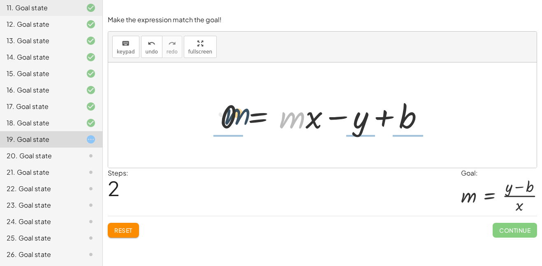
drag, startPoint x: 282, startPoint y: 121, endPoint x: 219, endPoint y: 118, distance: 62.6
click at [219, 118] on div at bounding box center [325, 115] width 219 height 42
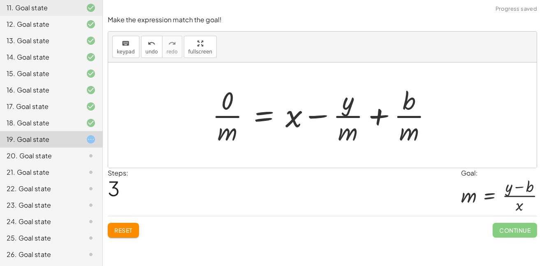
click at [113, 228] on button "Reset" at bounding box center [123, 230] width 31 height 15
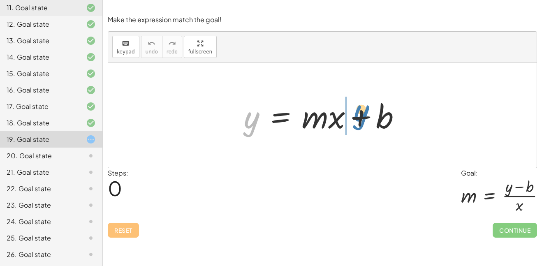
drag, startPoint x: 249, startPoint y: 125, endPoint x: 358, endPoint y: 118, distance: 109.6
click at [358, 118] on div at bounding box center [326, 115] width 172 height 42
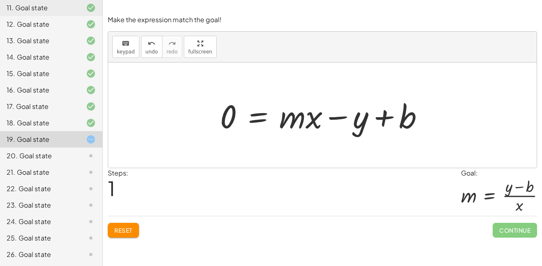
click at [120, 231] on span "Reset" at bounding box center [123, 230] width 18 height 7
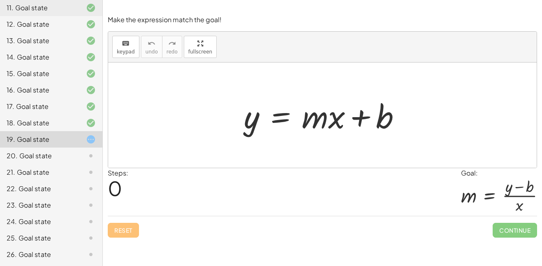
click at [388, 121] on div at bounding box center [326, 115] width 172 height 42
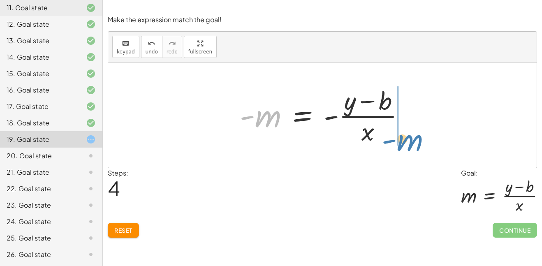
drag, startPoint x: 266, startPoint y: 116, endPoint x: 416, endPoint y: 131, distance: 150.4
click at [416, 131] on div "y = + · m · x + b + y − b = · m · x · ( + y − b ) · x = m − m + · ( + y − b ) ·…" at bounding box center [322, 114] width 190 height 67
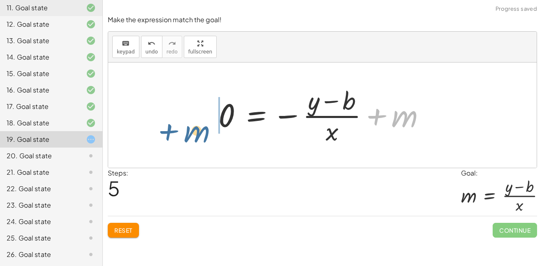
drag, startPoint x: 399, startPoint y: 116, endPoint x: 194, endPoint y: 128, distance: 205.9
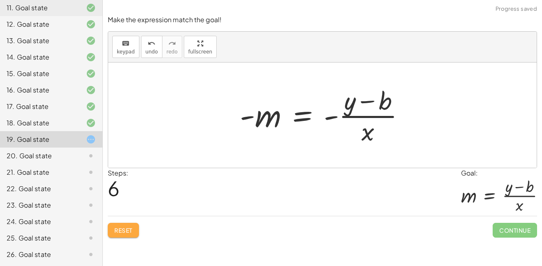
click at [119, 237] on button "Reset" at bounding box center [123, 230] width 31 height 15
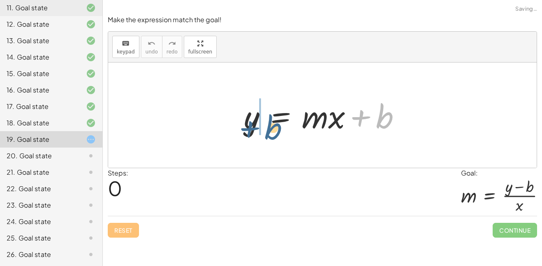
drag, startPoint x: 381, startPoint y: 118, endPoint x: 270, endPoint y: 127, distance: 110.6
click at [270, 127] on div at bounding box center [326, 115] width 172 height 42
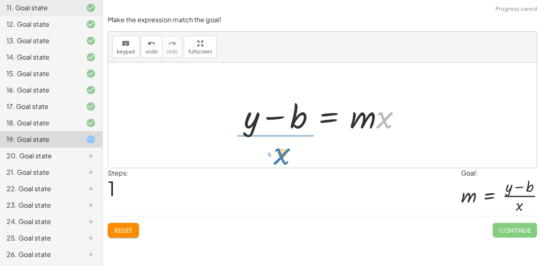
drag, startPoint x: 336, startPoint y: 126, endPoint x: 223, endPoint y: 164, distance: 119.2
click at [223, 164] on div "y = + · m · x + b · x y = · m · x b + −" at bounding box center [322, 114] width 428 height 105
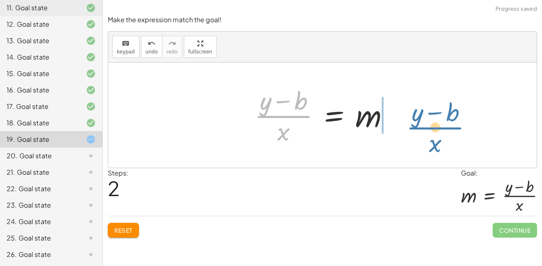
drag, startPoint x: 283, startPoint y: 116, endPoint x: 435, endPoint y: 120, distance: 152.2
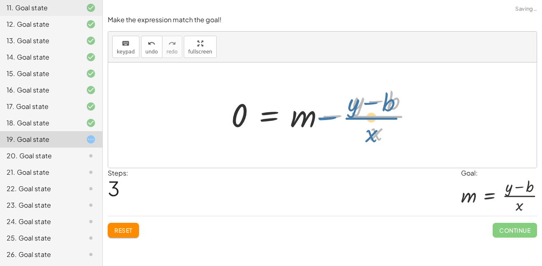
click at [358, 120] on div at bounding box center [325, 114] width 197 height 63
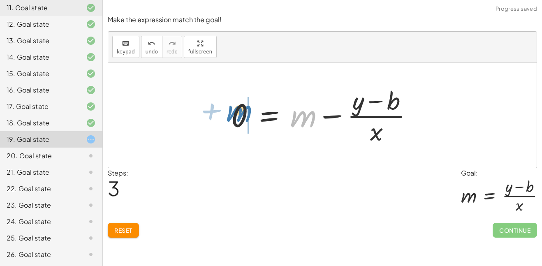
drag, startPoint x: 312, startPoint y: 124, endPoint x: 248, endPoint y: 119, distance: 64.4
click at [248, 119] on div at bounding box center [325, 114] width 197 height 63
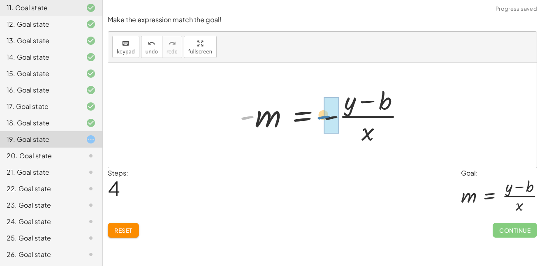
drag, startPoint x: 247, startPoint y: 116, endPoint x: 322, endPoint y: 115, distance: 75.6
click at [322, 115] on div at bounding box center [326, 114] width 180 height 63
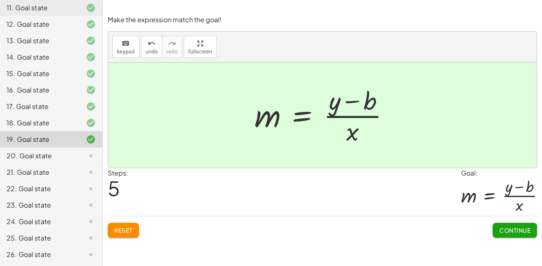
click at [138, 235] on button "Reset" at bounding box center [123, 230] width 31 height 15
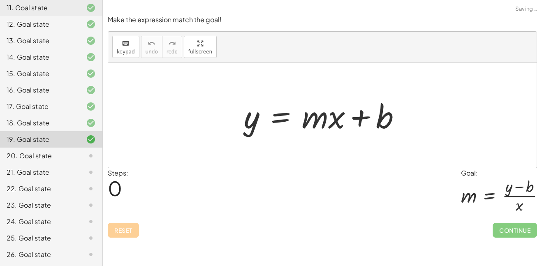
click at [127, 230] on div "Reset Continue" at bounding box center [322, 227] width 429 height 22
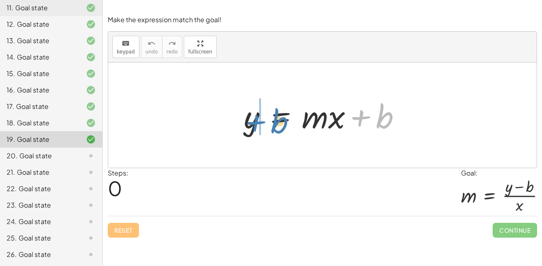
drag, startPoint x: 389, startPoint y: 120, endPoint x: 281, endPoint y: 123, distance: 108.5
click at [281, 123] on div at bounding box center [326, 115] width 172 height 42
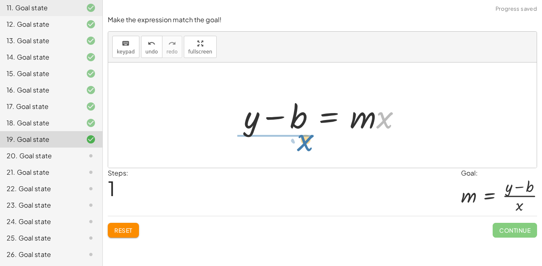
drag, startPoint x: 333, startPoint y: 123, endPoint x: 252, endPoint y: 146, distance: 84.0
click at [252, 146] on div "y = + · m · x + b · x y = · m · x b + −" at bounding box center [322, 114] width 428 height 105
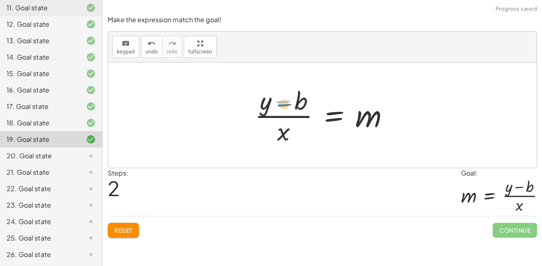
click at [285, 103] on div at bounding box center [325, 114] width 150 height 63
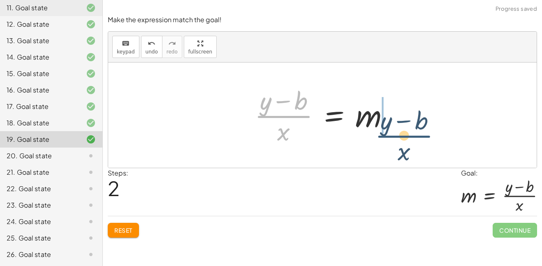
drag, startPoint x: 281, startPoint y: 117, endPoint x: 419, endPoint y: 127, distance: 138.5
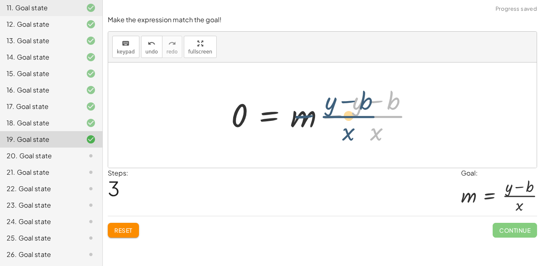
click at [356, 125] on div at bounding box center [325, 114] width 197 height 63
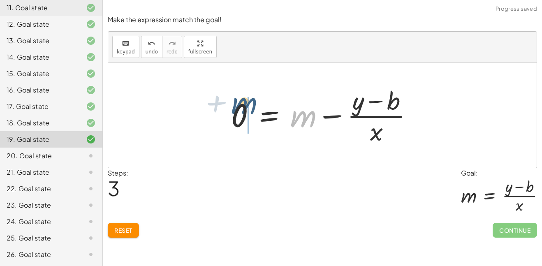
drag, startPoint x: 309, startPoint y: 129, endPoint x: 250, endPoint y: 116, distance: 60.9
click at [250, 116] on div at bounding box center [325, 114] width 197 height 63
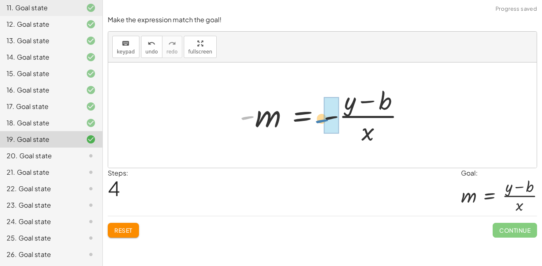
drag, startPoint x: 250, startPoint y: 120, endPoint x: 328, endPoint y: 121, distance: 78.1
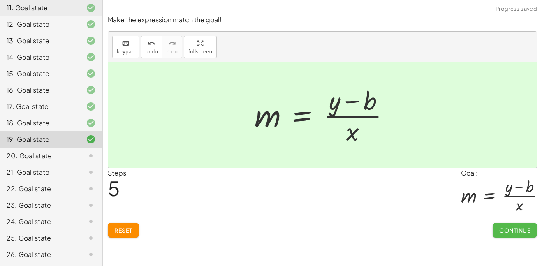
click at [516, 231] on span "Continue" at bounding box center [514, 230] width 31 height 7
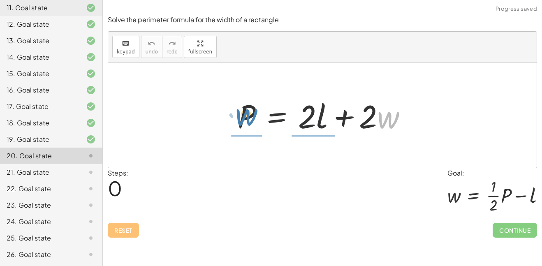
drag, startPoint x: 386, startPoint y: 124, endPoint x: 243, endPoint y: 121, distance: 143.1
click at [243, 121] on div at bounding box center [325, 115] width 184 height 42
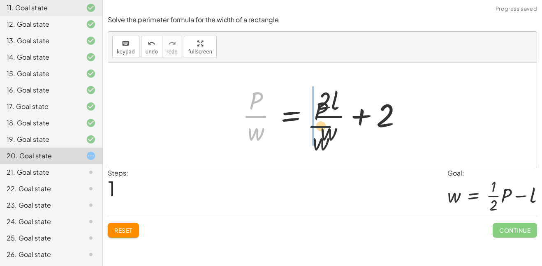
drag, startPoint x: 242, startPoint y: 109, endPoint x: 308, endPoint y: 119, distance: 66.6
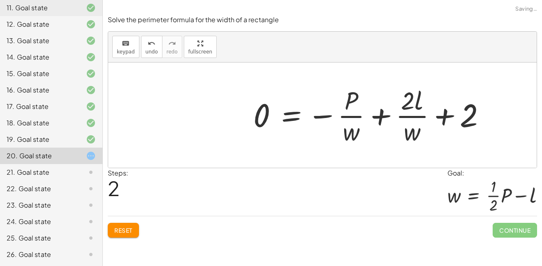
click at [133, 231] on button "Reset" at bounding box center [123, 230] width 31 height 15
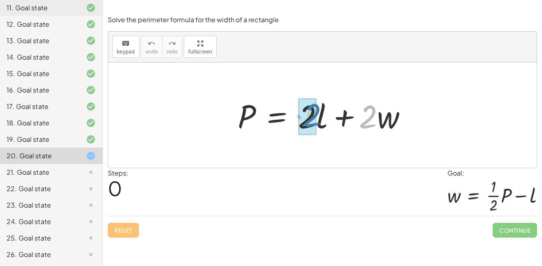
drag, startPoint x: 362, startPoint y: 118, endPoint x: 305, endPoint y: 116, distance: 56.8
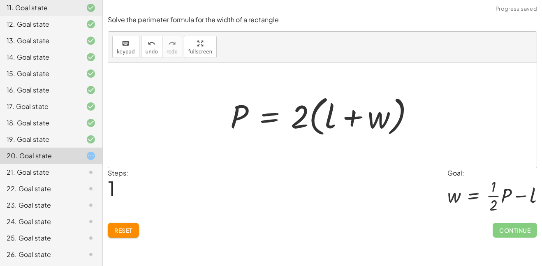
click at [113, 233] on button "Reset" at bounding box center [123, 230] width 31 height 15
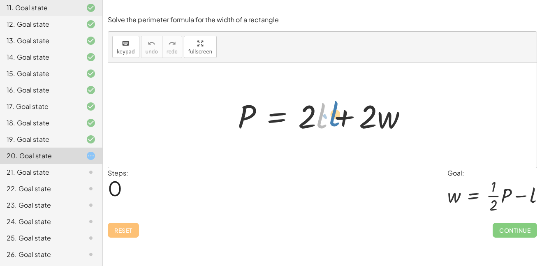
drag, startPoint x: 322, startPoint y: 115, endPoint x: 325, endPoint y: 111, distance: 4.4
click at [325, 111] on div at bounding box center [325, 115] width 184 height 42
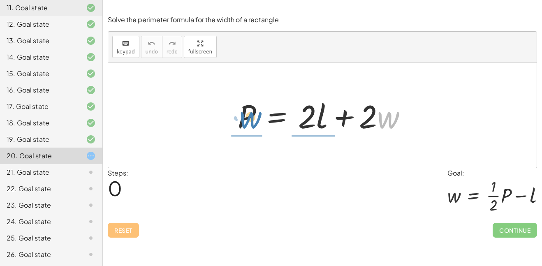
drag, startPoint x: 384, startPoint y: 119, endPoint x: 247, endPoint y: 120, distance: 136.5
click at [247, 120] on div at bounding box center [325, 115] width 184 height 42
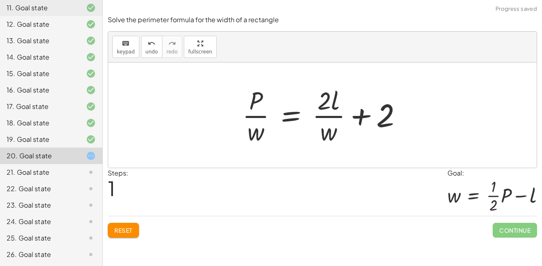
click at [134, 220] on div "Reset Continue" at bounding box center [322, 227] width 429 height 22
click at [126, 243] on div "**********" at bounding box center [322, 133] width 439 height 266
click at [0, 0] on div "Solve the perimeter formula for the width of a rectangle keyboard keypad undo u…" at bounding box center [0, 0] width 0 height 0
click at [129, 237] on button "Reset" at bounding box center [123, 230] width 31 height 15
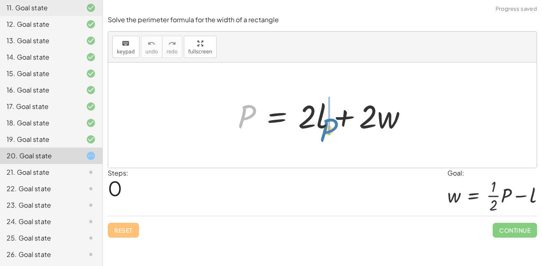
drag, startPoint x: 247, startPoint y: 109, endPoint x: 327, endPoint y: 121, distance: 80.6
click at [327, 121] on div at bounding box center [325, 115] width 184 height 42
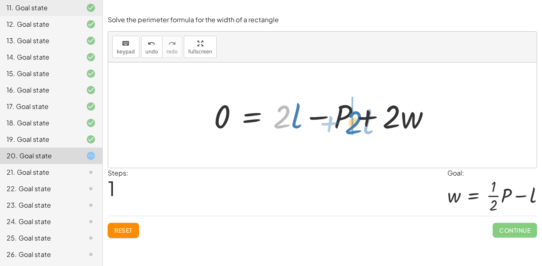
drag, startPoint x: 283, startPoint y: 121, endPoint x: 354, endPoint y: 128, distance: 71.9
click at [354, 128] on div at bounding box center [325, 115] width 231 height 42
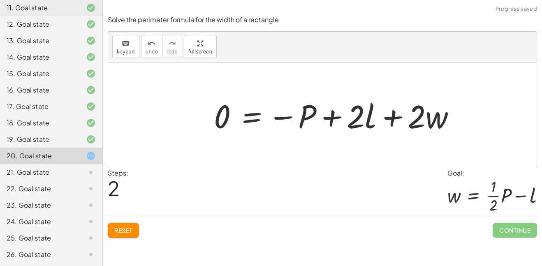
click at [126, 220] on div "Reset Continue" at bounding box center [322, 227] width 429 height 22
click at [125, 224] on button "Reset" at bounding box center [123, 230] width 31 height 15
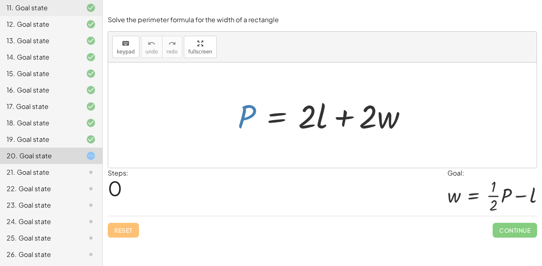
click at [245, 118] on div at bounding box center [325, 115] width 184 height 42
drag, startPoint x: 298, startPoint y: 117, endPoint x: 294, endPoint y: 123, distance: 7.2
click at [294, 123] on div at bounding box center [325, 115] width 184 height 42
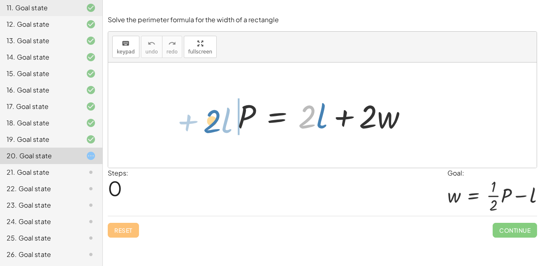
drag, startPoint x: 310, startPoint y: 127, endPoint x: 217, endPoint y: 129, distance: 92.5
click at [217, 129] on div "· 2 + · l P = + · 2 · l + · 2 · w" at bounding box center [322, 114] width 428 height 105
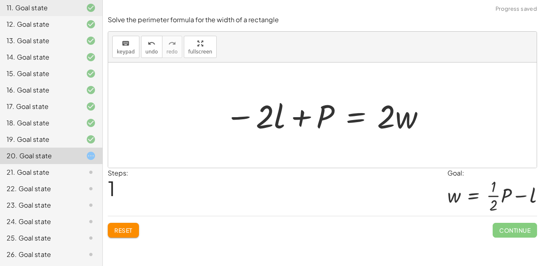
click at [132, 233] on span "Reset" at bounding box center [123, 230] width 18 height 7
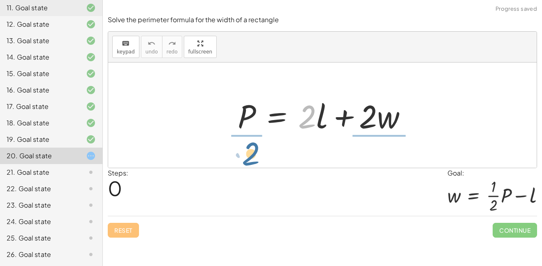
drag, startPoint x: 316, startPoint y: 114, endPoint x: 256, endPoint y: 147, distance: 68.6
click at [256, 147] on div "· 2 P = + · 2 · l + · 2 · w" at bounding box center [322, 114] width 428 height 105
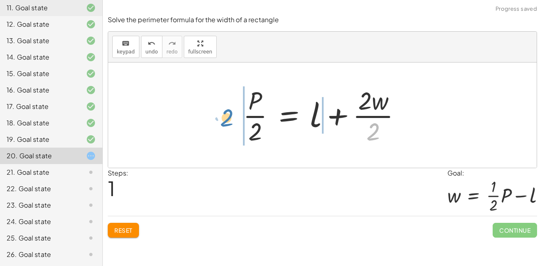
drag, startPoint x: 375, startPoint y: 136, endPoint x: 231, endPoint y: 123, distance: 144.5
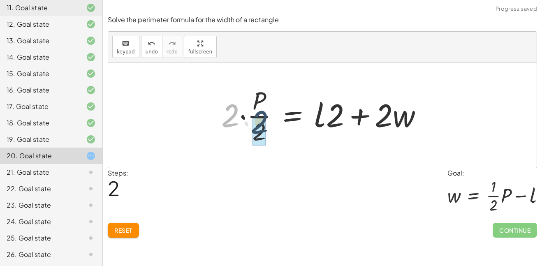
drag, startPoint x: 233, startPoint y: 120, endPoint x: 262, endPoint y: 126, distance: 29.4
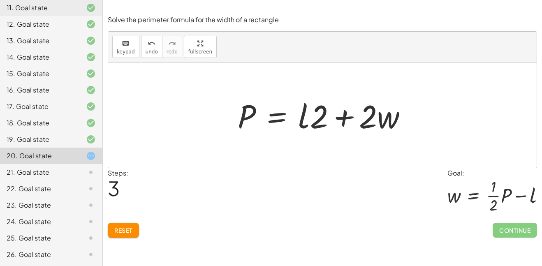
click at [127, 233] on span "Reset" at bounding box center [123, 230] width 18 height 7
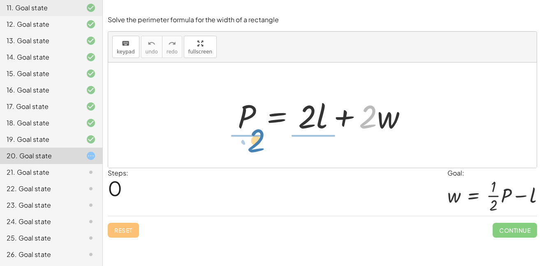
drag, startPoint x: 369, startPoint y: 118, endPoint x: 257, endPoint y: 142, distance: 114.7
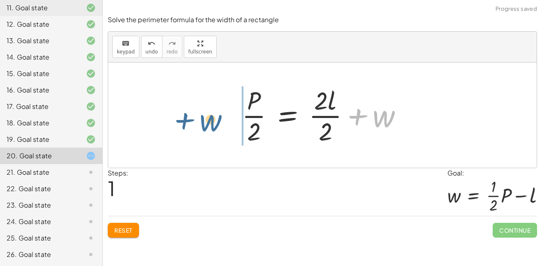
drag, startPoint x: 386, startPoint y: 116, endPoint x: 214, endPoint y: 120, distance: 171.9
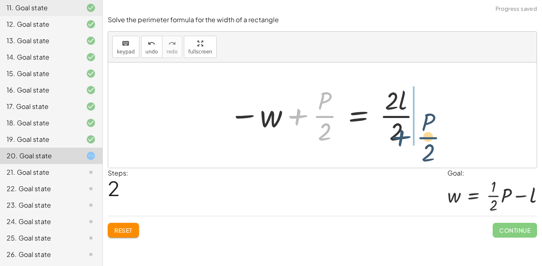
drag, startPoint x: 259, startPoint y: 109, endPoint x: 402, endPoint y: 113, distance: 142.3
click at [402, 113] on div at bounding box center [325, 114] width 201 height 63
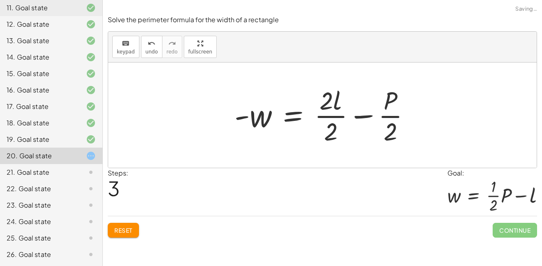
click at [243, 119] on div at bounding box center [325, 114] width 191 height 63
drag, startPoint x: 244, startPoint y: 116, endPoint x: 201, endPoint y: 119, distance: 43.3
click at [199, 120] on div "P = + · 2 · l + · 2 · w · P · 2 = + · 2 · l · 2 + w − w + · P · 2 = · 2 · l · 2…" at bounding box center [322, 114] width 428 height 105
click at [337, 100] on div at bounding box center [325, 114] width 191 height 63
drag, startPoint x: 325, startPoint y: 97, endPoint x: 328, endPoint y: 145, distance: 48.2
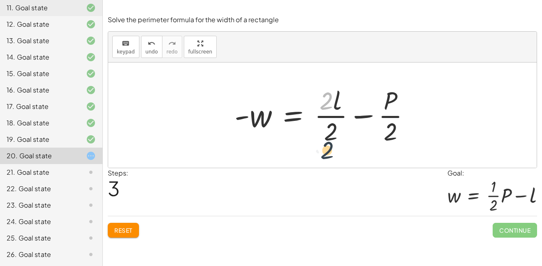
click at [328, 145] on div at bounding box center [325, 114] width 191 height 63
drag, startPoint x: 325, startPoint y: 99, endPoint x: 326, endPoint y: 129, distance: 29.2
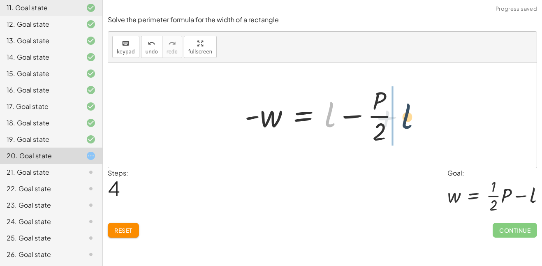
drag, startPoint x: 318, startPoint y: 113, endPoint x: 401, endPoint y: 113, distance: 83.0
click at [401, 113] on div at bounding box center [324, 114] width 169 height 63
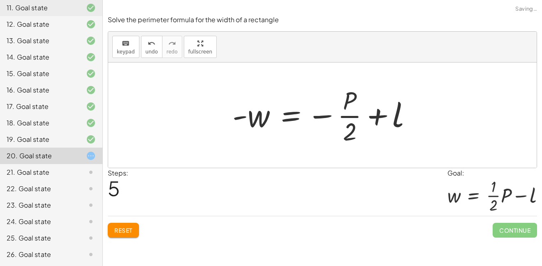
click at [340, 116] on div at bounding box center [325, 114] width 195 height 63
drag, startPoint x: 328, startPoint y: 118, endPoint x: 335, endPoint y: 116, distance: 7.3
click at [335, 116] on div at bounding box center [325, 114] width 195 height 63
click at [318, 119] on div at bounding box center [325, 114] width 195 height 63
drag, startPoint x: 234, startPoint y: 118, endPoint x: 229, endPoint y: 118, distance: 4.6
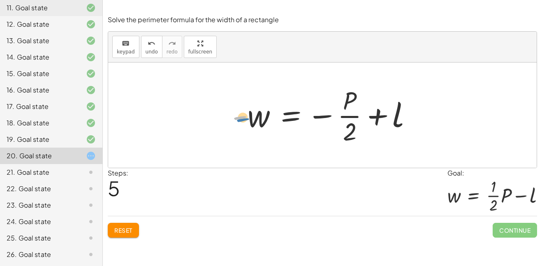
click at [229, 118] on div at bounding box center [325, 114] width 195 height 63
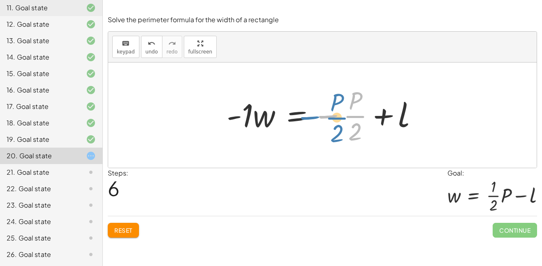
drag, startPoint x: 329, startPoint y: 113, endPoint x: 310, endPoint y: 113, distance: 18.9
click at [310, 113] on div at bounding box center [325, 114] width 206 height 63
drag, startPoint x: 324, startPoint y: 117, endPoint x: 317, endPoint y: 117, distance: 7.0
click at [317, 117] on div at bounding box center [325, 114] width 206 height 63
drag, startPoint x: 320, startPoint y: 116, endPoint x: 310, endPoint y: 115, distance: 9.9
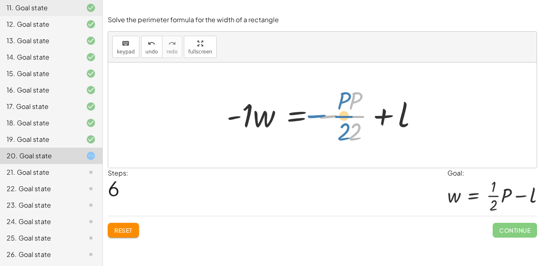
click at [310, 115] on div at bounding box center [325, 114] width 206 height 63
drag, startPoint x: 329, startPoint y: 116, endPoint x: 308, endPoint y: 120, distance: 20.8
click at [308, 120] on div at bounding box center [325, 114] width 206 height 63
drag, startPoint x: 233, startPoint y: 117, endPoint x: 208, endPoint y: 129, distance: 27.9
drag, startPoint x: 229, startPoint y: 118, endPoint x: 310, endPoint y: 118, distance: 80.2
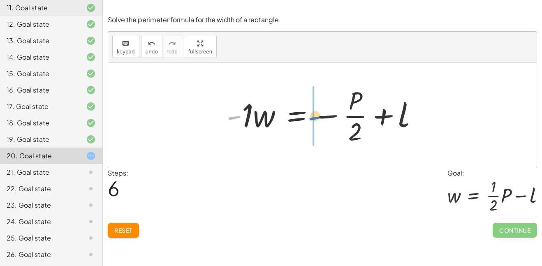
click at [310, 118] on div at bounding box center [325, 114] width 206 height 63
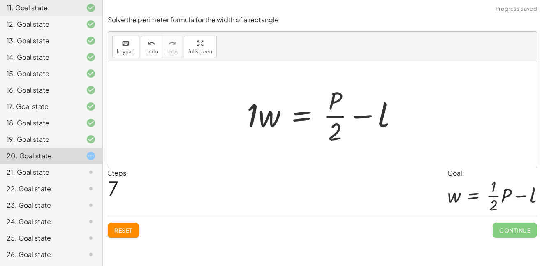
click at [252, 109] on div at bounding box center [326, 114] width 166 height 63
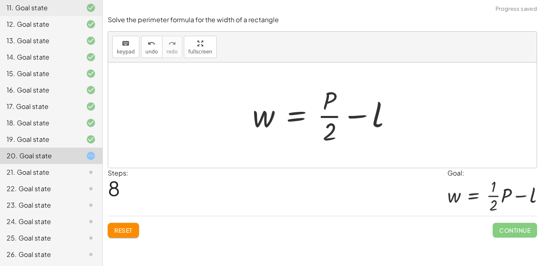
click at [324, 136] on div at bounding box center [325, 114] width 154 height 63
drag, startPoint x: 328, startPoint y: 138, endPoint x: 345, endPoint y: 113, distance: 30.3
click at [345, 113] on div at bounding box center [325, 114] width 154 height 63
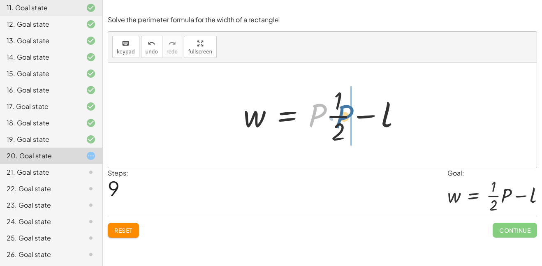
drag, startPoint x: 317, startPoint y: 121, endPoint x: 344, endPoint y: 123, distance: 27.6
click at [344, 123] on div at bounding box center [325, 114] width 172 height 63
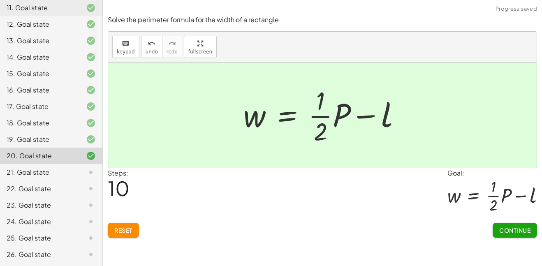
click at [497, 234] on button "Continue" at bounding box center [514, 230] width 44 height 15
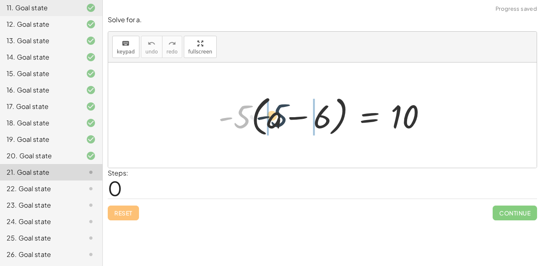
drag, startPoint x: 238, startPoint y: 125, endPoint x: 276, endPoint y: 124, distance: 37.8
click at [276, 124] on div at bounding box center [325, 115] width 223 height 47
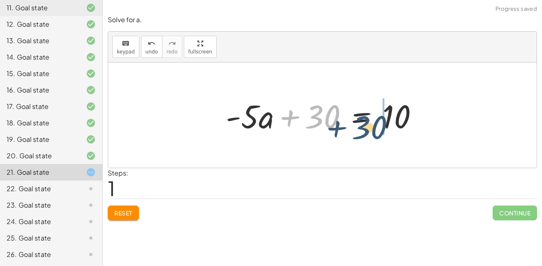
drag, startPoint x: 330, startPoint y: 118, endPoint x: 384, endPoint y: 129, distance: 55.4
click at [384, 129] on div at bounding box center [325, 115] width 207 height 42
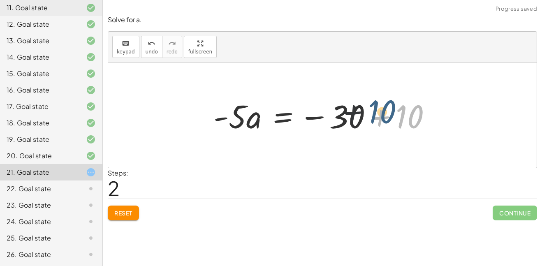
drag, startPoint x: 412, startPoint y: 125, endPoint x: 380, endPoint y: 120, distance: 32.5
click at [380, 120] on div at bounding box center [325, 115] width 232 height 42
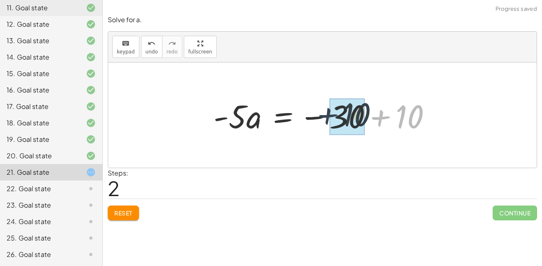
drag, startPoint x: 395, startPoint y: 118, endPoint x: 341, endPoint y: 116, distance: 54.3
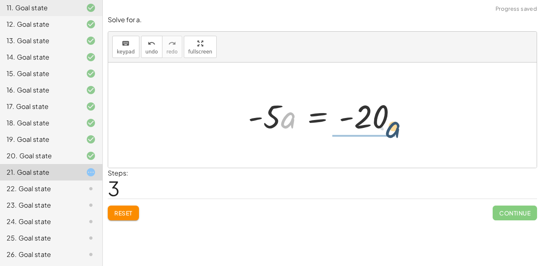
drag, startPoint x: 284, startPoint y: 121, endPoint x: 389, endPoint y: 130, distance: 105.7
click at [389, 130] on div at bounding box center [325, 115] width 163 height 42
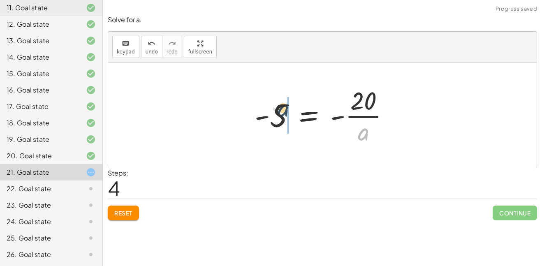
drag, startPoint x: 368, startPoint y: 134, endPoint x: 285, endPoint y: 109, distance: 86.3
click at [285, 109] on div at bounding box center [325, 114] width 150 height 63
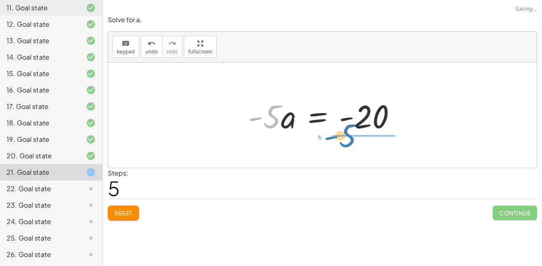
drag, startPoint x: 260, startPoint y: 118, endPoint x: 343, endPoint y: 137, distance: 85.6
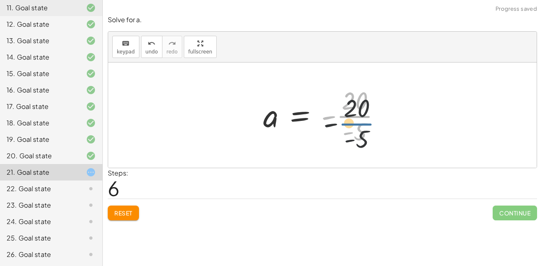
drag, startPoint x: 358, startPoint y: 113, endPoint x: 360, endPoint y: 122, distance: 8.9
click at [360, 122] on div at bounding box center [325, 114] width 132 height 63
drag, startPoint x: 360, startPoint y: 122, endPoint x: 360, endPoint y: 129, distance: 7.8
click at [360, 129] on div at bounding box center [325, 114] width 132 height 63
drag, startPoint x: 357, startPoint y: 95, endPoint x: 361, endPoint y: 115, distance: 20.9
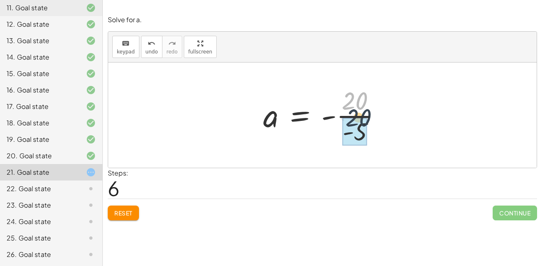
click at [361, 115] on div at bounding box center [325, 114] width 132 height 63
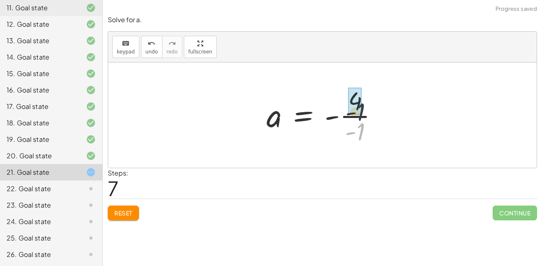
drag, startPoint x: 358, startPoint y: 133, endPoint x: 357, endPoint y: 111, distance: 21.8
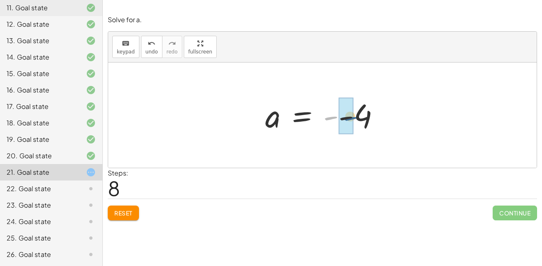
drag, startPoint x: 326, startPoint y: 121, endPoint x: 344, endPoint y: 122, distance: 18.1
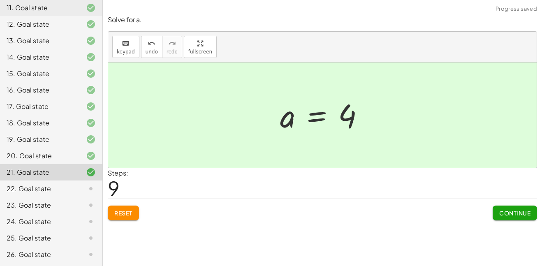
click at [486, 217] on div "Reset Continue" at bounding box center [322, 210] width 429 height 22
click at [495, 215] on button "Continue" at bounding box center [514, 213] width 44 height 15
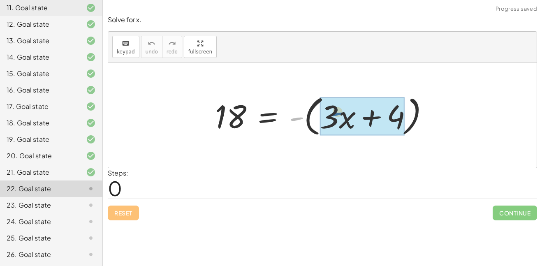
drag, startPoint x: 298, startPoint y: 119, endPoint x: 339, endPoint y: 114, distance: 41.0
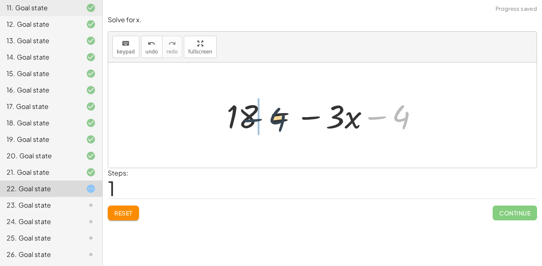
drag, startPoint x: 378, startPoint y: 119, endPoint x: 239, endPoint y: 123, distance: 139.4
click at [239, 123] on div at bounding box center [325, 115] width 206 height 42
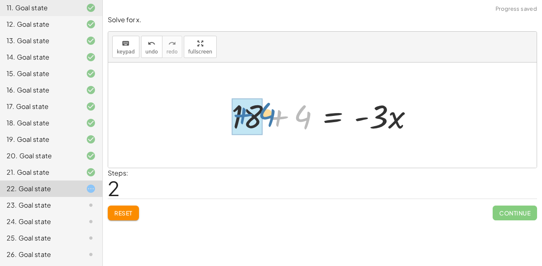
drag, startPoint x: 264, startPoint y: 112, endPoint x: 214, endPoint y: 112, distance: 49.7
click at [214, 112] on div "18 = - ( + · 3 · x + 4 ) 18 = − · 3 · x − 4 + 4 18 = · 3 · x 4 + + -" at bounding box center [322, 114] width 428 height 105
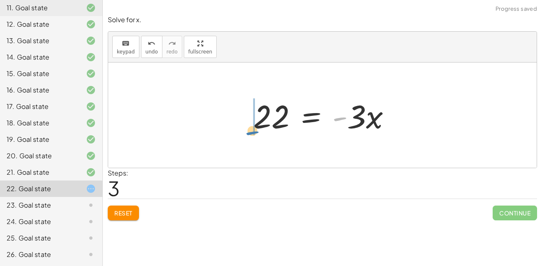
drag, startPoint x: 340, startPoint y: 118, endPoint x: 252, endPoint y: 132, distance: 89.5
click at [252, 132] on div at bounding box center [325, 115] width 152 height 42
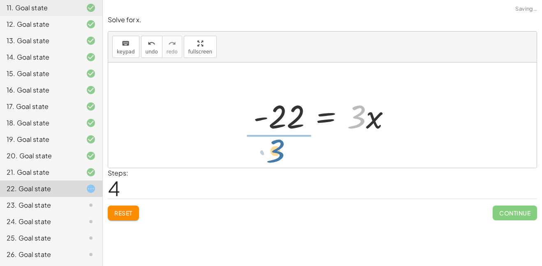
drag, startPoint x: 347, startPoint y: 118, endPoint x: 254, endPoint y: 152, distance: 99.1
click at [254, 152] on div "18 = - ( + · 3 · x + 4 ) 18 = − · 3 · x − 4 + 18 + 4 = · - 3 · x 22 = · - 3 · x…" at bounding box center [322, 114] width 428 height 105
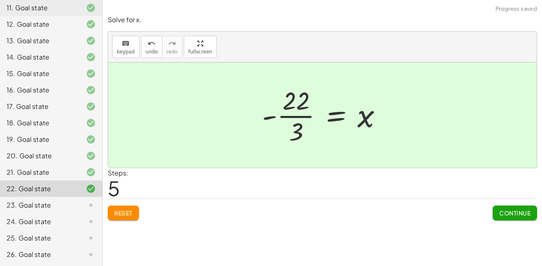
click at [497, 218] on button "Continue" at bounding box center [514, 213] width 44 height 15
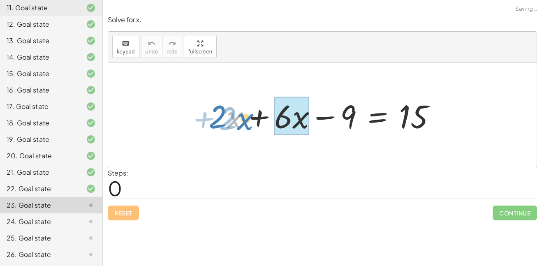
drag, startPoint x: 236, startPoint y: 115, endPoint x: 264, endPoint y: 117, distance: 28.1
click at [264, 117] on div at bounding box center [325, 115] width 242 height 42
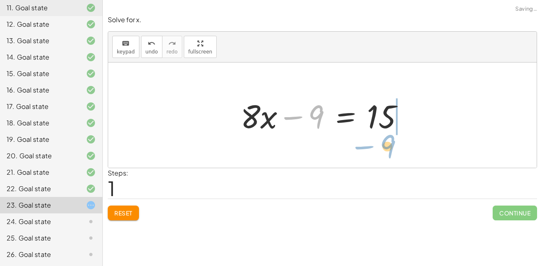
drag, startPoint x: 308, startPoint y: 112, endPoint x: 379, endPoint y: 141, distance: 76.3
click at [379, 141] on div "+ · 2 · x + · 6 · x − 9 = 15 − 9 + · x − 9 = 15 · 8" at bounding box center [322, 114] width 428 height 105
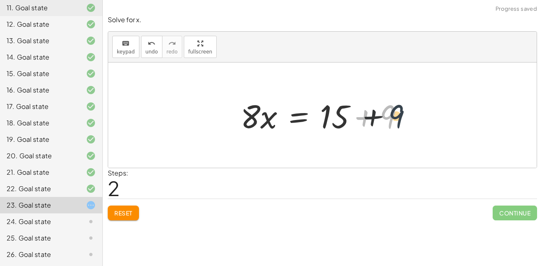
drag, startPoint x: 384, startPoint y: 112, endPoint x: 395, endPoint y: 111, distance: 11.5
click at [395, 111] on div at bounding box center [325, 115] width 178 height 42
drag, startPoint x: 354, startPoint y: 117, endPoint x: 318, endPoint y: 112, distance: 36.0
click at [318, 112] on div at bounding box center [325, 115] width 178 height 42
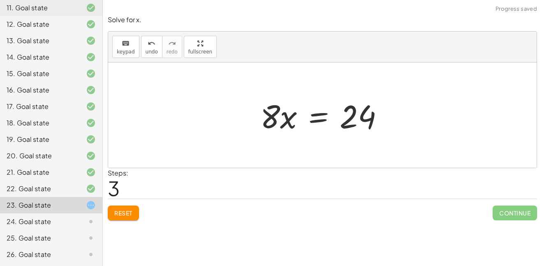
drag, startPoint x: 242, startPoint y: 112, endPoint x: 300, endPoint y: 129, distance: 60.5
click at [300, 129] on div "+ · 2 · x + · 6 · x − 9 = 15 + · 8 · x − 9 = 15 · 8 · x = + 15 + 9 · x = · 8 24" at bounding box center [322, 114] width 428 height 105
drag, startPoint x: 271, startPoint y: 109, endPoint x: 357, endPoint y: 136, distance: 89.6
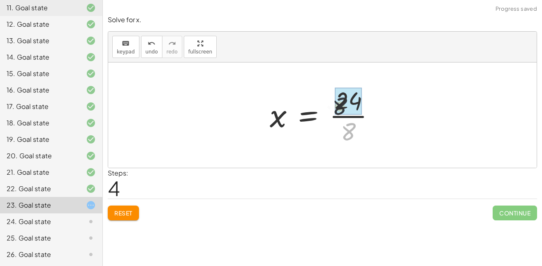
drag, startPoint x: 354, startPoint y: 132, endPoint x: 344, endPoint y: 104, distance: 29.9
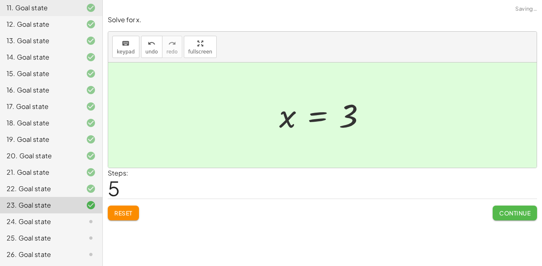
click at [504, 214] on span "Continue" at bounding box center [514, 212] width 31 height 7
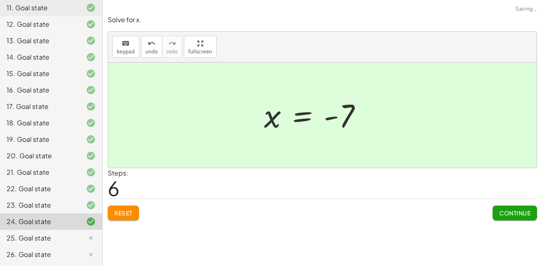
click at [520, 228] on div "**********" at bounding box center [322, 133] width 439 height 266
click at [519, 215] on span "Continue" at bounding box center [514, 212] width 31 height 7
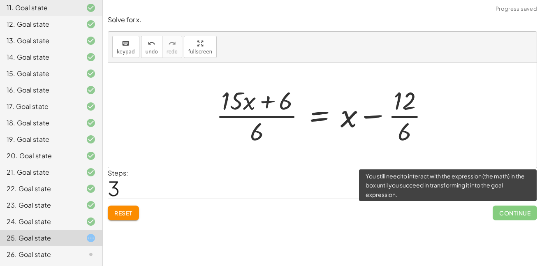
click at [115, 217] on button "Reset" at bounding box center [123, 213] width 31 height 15
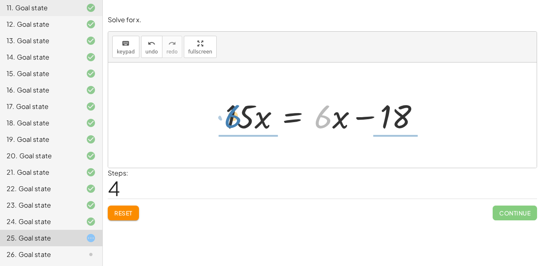
drag, startPoint x: 332, startPoint y: 118, endPoint x: 242, endPoint y: 117, distance: 90.0
click at [242, 117] on div at bounding box center [325, 115] width 208 height 42
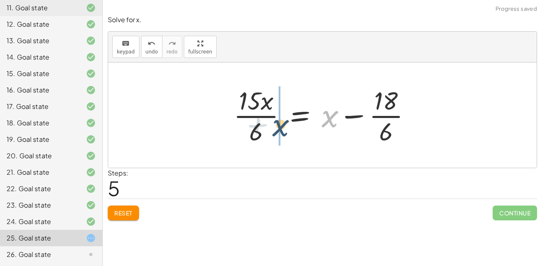
drag, startPoint x: 326, startPoint y: 118, endPoint x: 271, endPoint y: 122, distance: 55.6
click at [271, 122] on div at bounding box center [325, 114] width 192 height 63
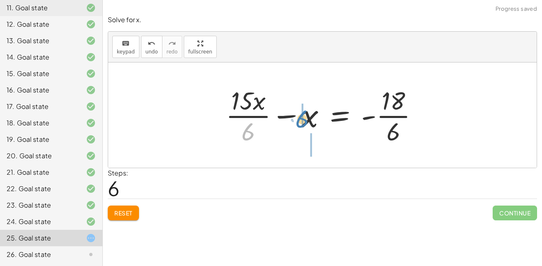
drag, startPoint x: 253, startPoint y: 132, endPoint x: 307, endPoint y: 119, distance: 55.7
click at [307, 119] on div at bounding box center [325, 114] width 207 height 63
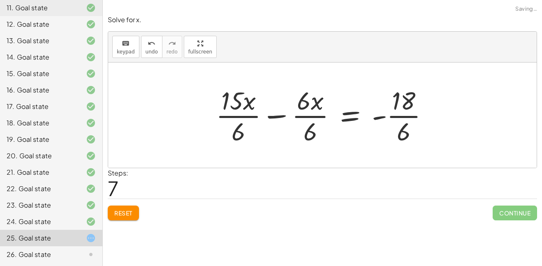
click at [119, 217] on button "Reset" at bounding box center [123, 213] width 31 height 15
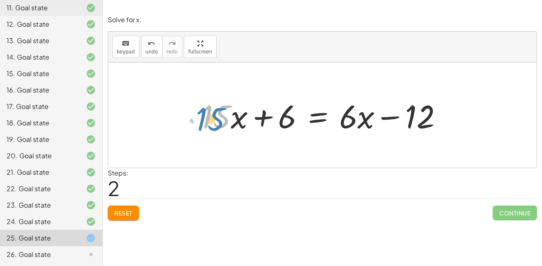
drag, startPoint x: 224, startPoint y: 122, endPoint x: 217, endPoint y: 124, distance: 7.4
click at [217, 124] on div at bounding box center [325, 115] width 256 height 42
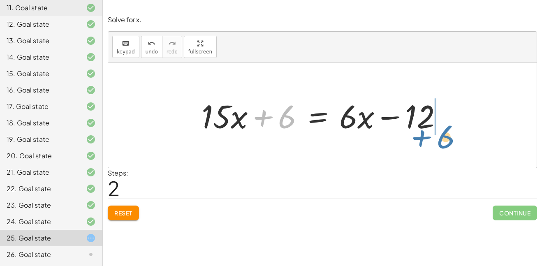
drag, startPoint x: 284, startPoint y: 118, endPoint x: 442, endPoint y: 138, distance: 158.3
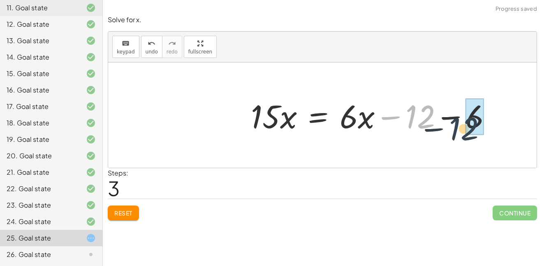
drag, startPoint x: 405, startPoint y: 106, endPoint x: 451, endPoint y: 116, distance: 46.7
click at [451, 116] on div at bounding box center [375, 115] width 256 height 42
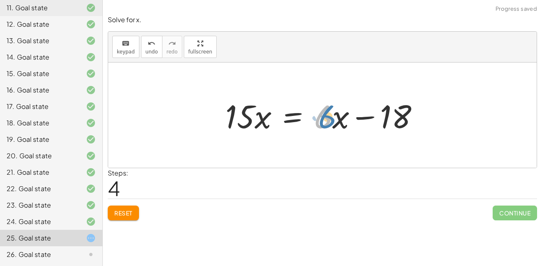
drag, startPoint x: 328, startPoint y: 125, endPoint x: 334, endPoint y: 123, distance: 6.9
click at [334, 123] on div at bounding box center [325, 115] width 208 height 42
drag, startPoint x: 348, startPoint y: 138, endPoint x: 299, endPoint y: 103, distance: 60.7
click at [299, 103] on div "· 3 · ( + · 5 · x + 2 ) = · 2 · ( + · 3 · x − 6 ) + · 3 · 5 · x + · 3 · 2 = · 2…" at bounding box center [322, 115] width 219 height 46
drag, startPoint x: 260, startPoint y: 115, endPoint x: 236, endPoint y: 121, distance: 24.5
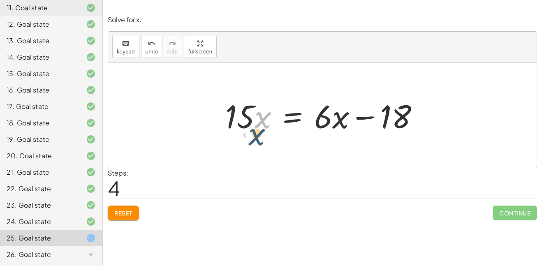
click at [236, 121] on div at bounding box center [325, 115] width 208 height 42
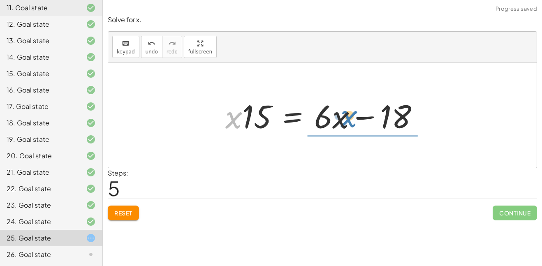
drag, startPoint x: 234, startPoint y: 122, endPoint x: 349, endPoint y: 120, distance: 115.1
click at [349, 120] on div at bounding box center [325, 115] width 208 height 42
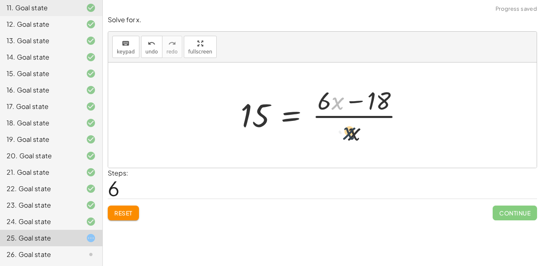
drag, startPoint x: 337, startPoint y: 104, endPoint x: 353, endPoint y: 140, distance: 39.2
click at [353, 140] on div at bounding box center [325, 114] width 178 height 63
drag, startPoint x: 356, startPoint y: 136, endPoint x: 342, endPoint y: 104, distance: 34.6
click at [342, 104] on div at bounding box center [325, 114] width 178 height 63
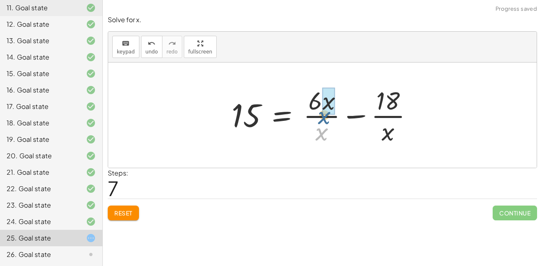
drag, startPoint x: 320, startPoint y: 131, endPoint x: 325, endPoint y: 89, distance: 42.7
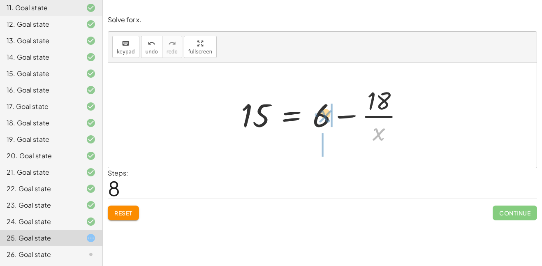
drag, startPoint x: 377, startPoint y: 129, endPoint x: 324, endPoint y: 111, distance: 56.9
click at [324, 111] on div at bounding box center [326, 114] width 178 height 63
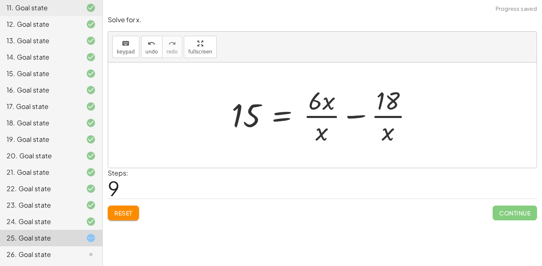
click at [113, 213] on button "Reset" at bounding box center [123, 213] width 31 height 15
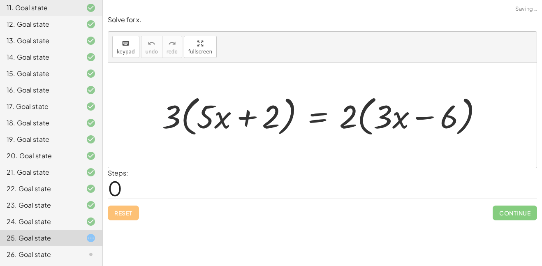
drag, startPoint x: 179, startPoint y: 112, endPoint x: 230, endPoint y: 116, distance: 50.7
click at [230, 116] on div at bounding box center [325, 115] width 335 height 47
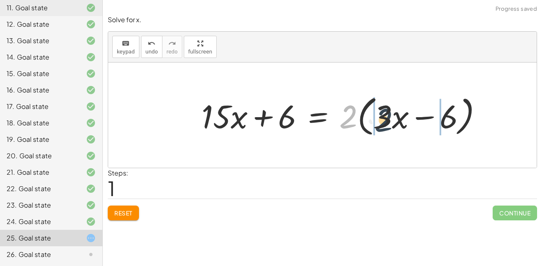
drag, startPoint x: 344, startPoint y: 119, endPoint x: 388, endPoint y: 125, distance: 44.4
click at [388, 125] on div at bounding box center [345, 115] width 296 height 47
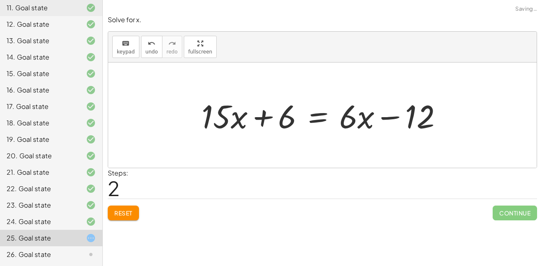
drag, startPoint x: 162, startPoint y: 87, endPoint x: 273, endPoint y: 207, distance: 163.2
click at [0, 0] on div "Solve for x. keyboard keypad undo undo redo redo fullscreen · 3 · ( + · 5 · x +…" at bounding box center [0, 0] width 0 height 0
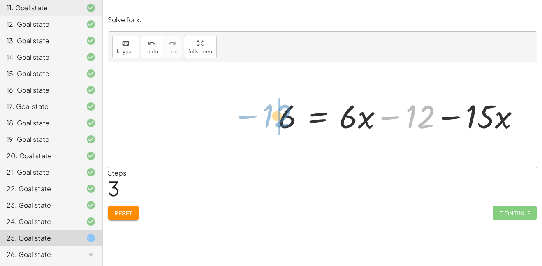
drag, startPoint x: 414, startPoint y: 124, endPoint x: 258, endPoint y: 123, distance: 156.6
click at [258, 123] on div "· 3 · ( + · 5 · x + 2 ) = · 2 · ( + · 3 · x − 6 ) + · 3 · 5 · x + · 3 · 2 = · 2…" at bounding box center [322, 114] width 428 height 105
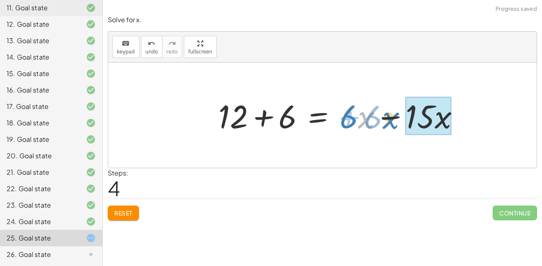
drag, startPoint x: 360, startPoint y: 114, endPoint x: 410, endPoint y: 115, distance: 50.6
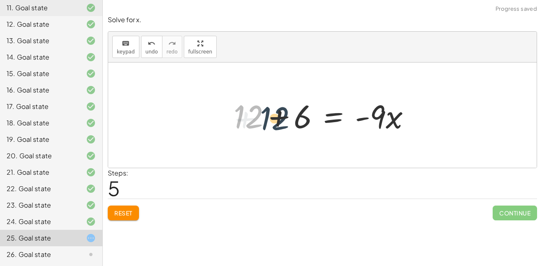
drag, startPoint x: 259, startPoint y: 124, endPoint x: 294, endPoint y: 125, distance: 34.9
click at [294, 125] on div at bounding box center [325, 115] width 192 height 42
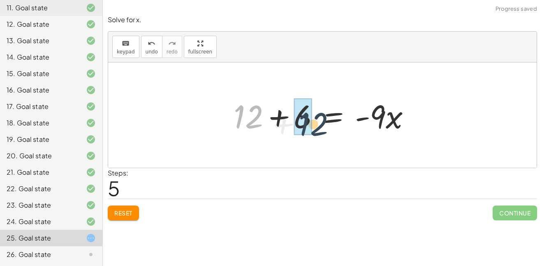
drag, startPoint x: 242, startPoint y: 108, endPoint x: 309, endPoint y: 116, distance: 67.1
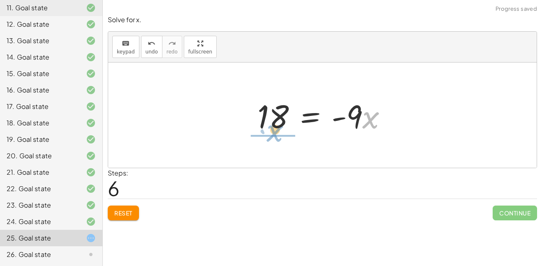
drag, startPoint x: 380, startPoint y: 123, endPoint x: 278, endPoint y: 136, distance: 103.1
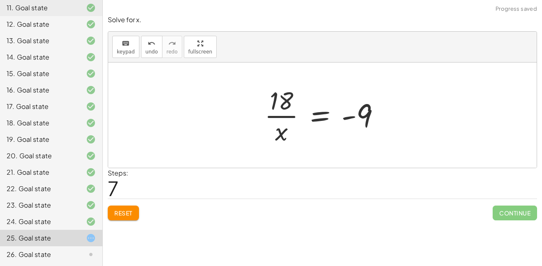
click at [316, 152] on div "· 3 · ( + · 5 · x + 2 ) = · 2 · ( + · 3 · x − 6 ) + · 3 · 5 · x + · 3 · 2 = · 2…" at bounding box center [322, 114] width 428 height 105
drag, startPoint x: 279, startPoint y: 135, endPoint x: 388, endPoint y: 109, distance: 111.6
click at [388, 109] on div at bounding box center [325, 114] width 130 height 63
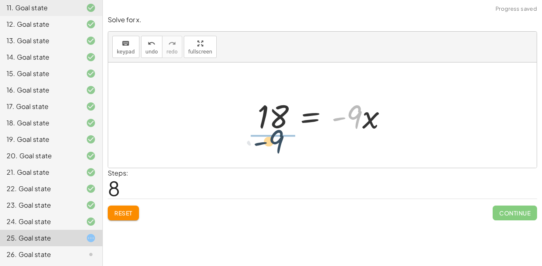
drag, startPoint x: 365, startPoint y: 115, endPoint x: 277, endPoint y: 137, distance: 90.0
click at [277, 137] on div "· 3 · ( + · 5 · x + 2 ) = · 2 · ( + · 3 · x − 6 ) + · 3 · 5 · x + · 3 · 2 = · 2…" at bounding box center [322, 115] width 155 height 46
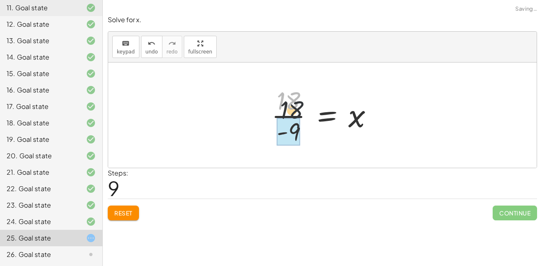
drag, startPoint x: 280, startPoint y: 104, endPoint x: 292, endPoint y: 137, distance: 35.1
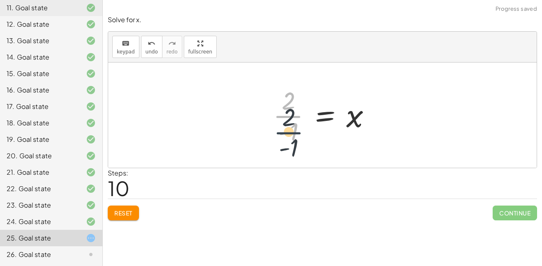
drag, startPoint x: 294, startPoint y: 112, endPoint x: 295, endPoint y: 129, distance: 16.9
click at [295, 129] on div at bounding box center [325, 114] width 113 height 63
drag, startPoint x: 295, startPoint y: 133, endPoint x: 294, endPoint y: 112, distance: 21.4
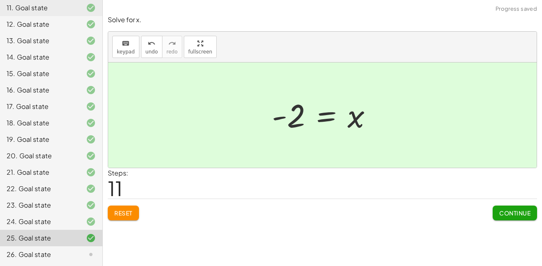
click at [499, 214] on span "Continue" at bounding box center [514, 212] width 31 height 7
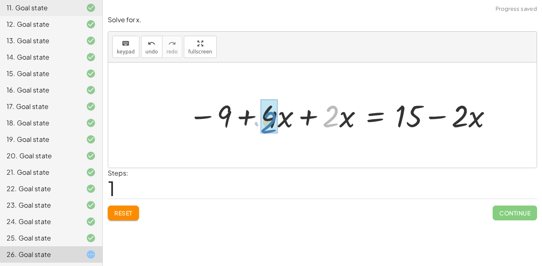
drag, startPoint x: 332, startPoint y: 121, endPoint x: 277, endPoint y: 128, distance: 55.9
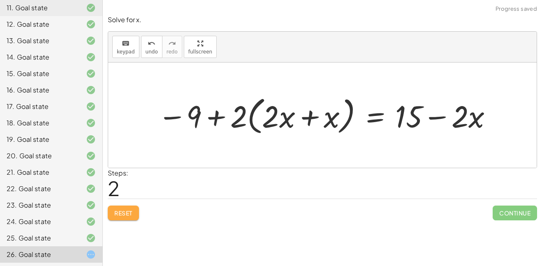
click at [117, 212] on span "Reset" at bounding box center [123, 212] width 18 height 7
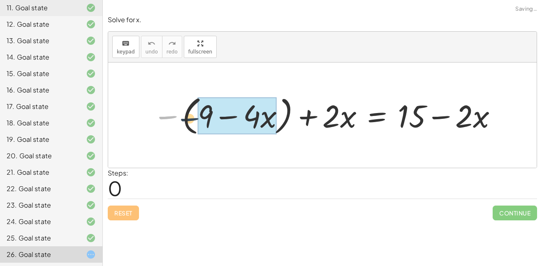
drag, startPoint x: 171, startPoint y: 119, endPoint x: 203, endPoint y: 122, distance: 32.6
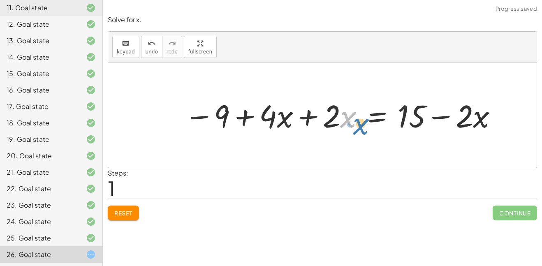
click at [341, 124] on div at bounding box center [341, 115] width 322 height 41
drag, startPoint x: 329, startPoint y: 123, endPoint x: 329, endPoint y: 132, distance: 8.2
click at [329, 132] on div at bounding box center [341, 115] width 322 height 41
drag, startPoint x: 463, startPoint y: 126, endPoint x: 457, endPoint y: 118, distance: 9.7
click at [457, 118] on div at bounding box center [341, 115] width 322 height 41
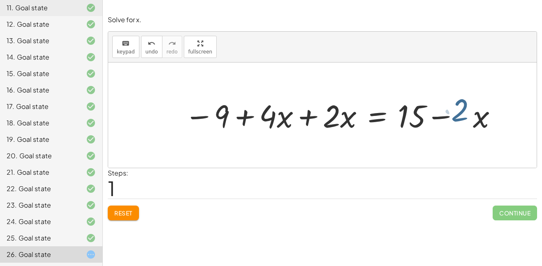
click at [138, 212] on button "Reset" at bounding box center [123, 213] width 31 height 15
